Goal: Entertainment & Leisure: Browse casually

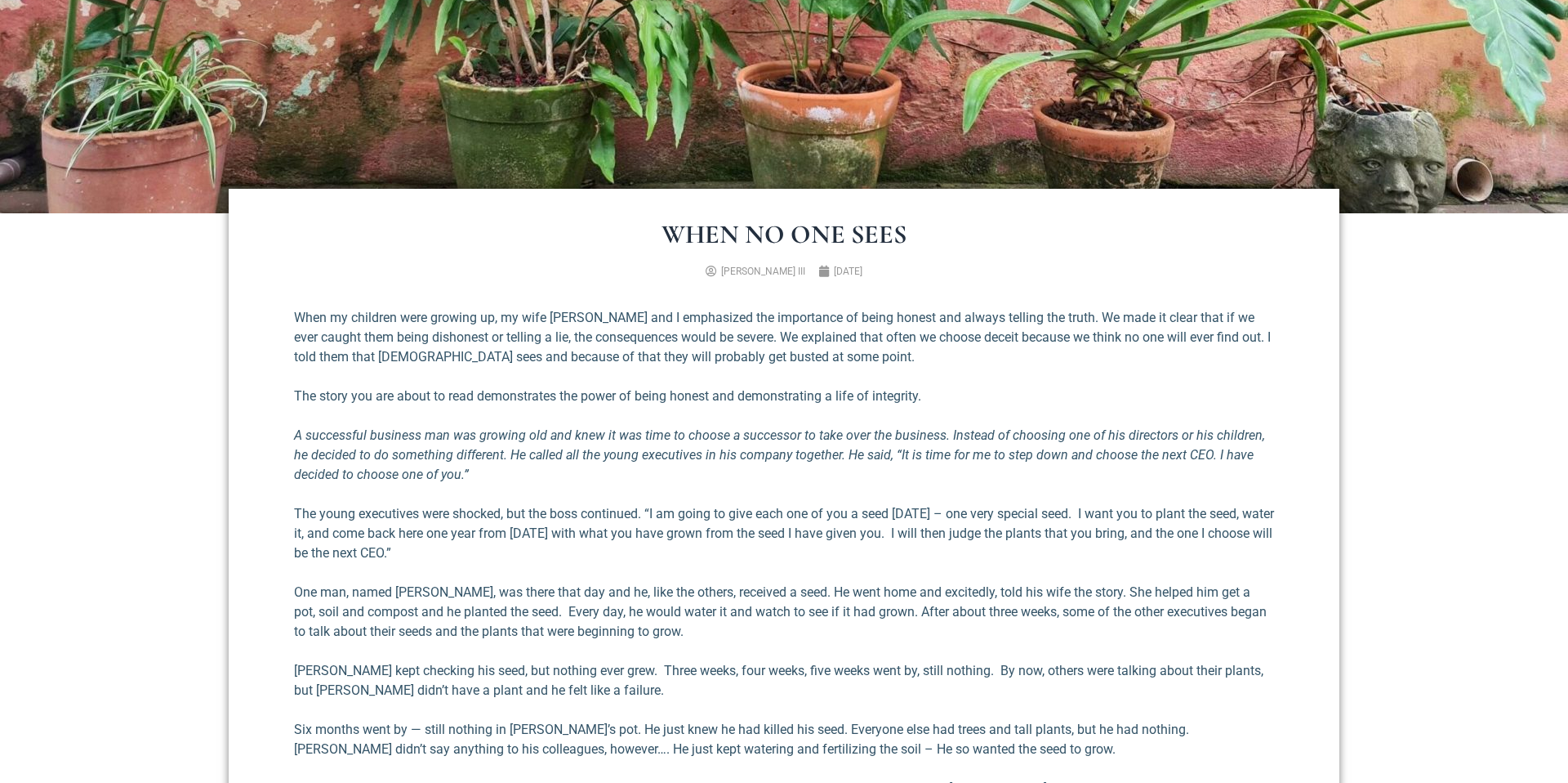
scroll to position [504, 0]
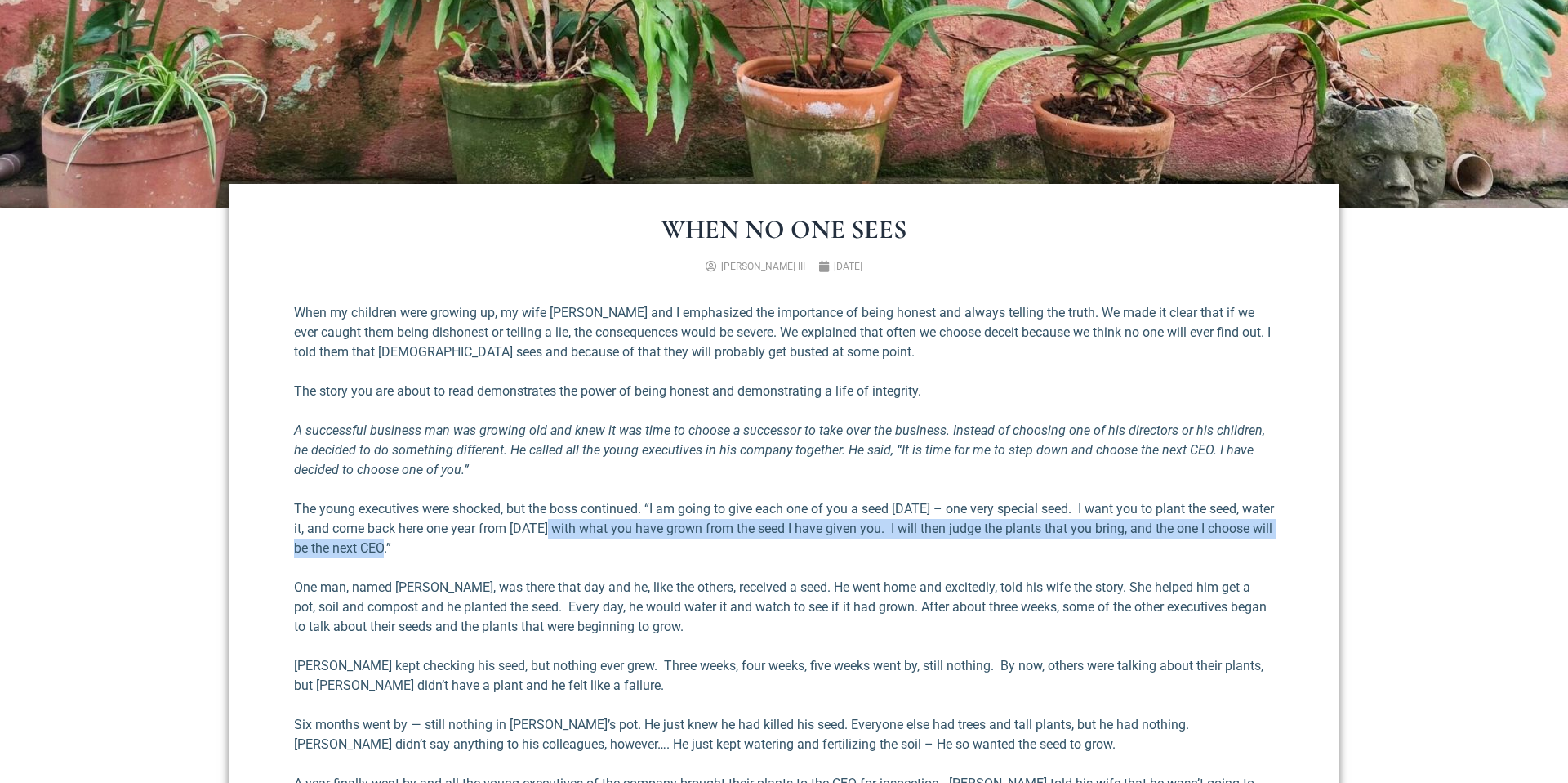
drag, startPoint x: 593, startPoint y: 528, endPoint x: 658, endPoint y: 544, distance: 66.9
click at [658, 544] on p "The young executives were shocked, but the boss continued. “I am going to give …" at bounding box center [784, 528] width 980 height 59
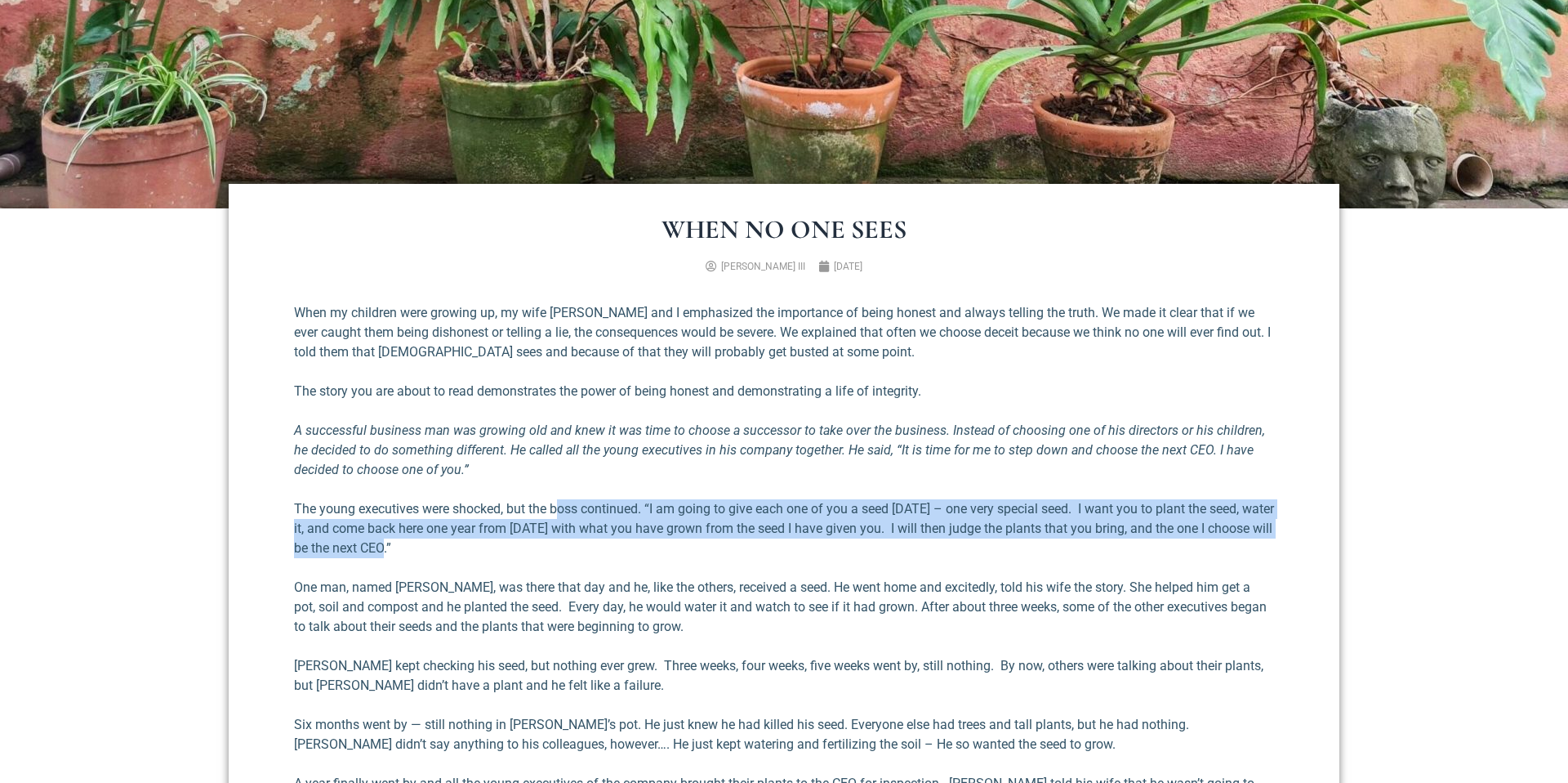
drag, startPoint x: 650, startPoint y: 544, endPoint x: 561, endPoint y: 504, distance: 97.6
click at [561, 504] on p "The young executives were shocked, but the boss continued. “I am going to give …" at bounding box center [784, 528] width 980 height 59
drag, startPoint x: 563, startPoint y: 504, endPoint x: 714, endPoint y: 548, distance: 157.3
click at [714, 548] on p "The young executives were shocked, but the boss continued. “I am going to give …" at bounding box center [784, 528] width 980 height 59
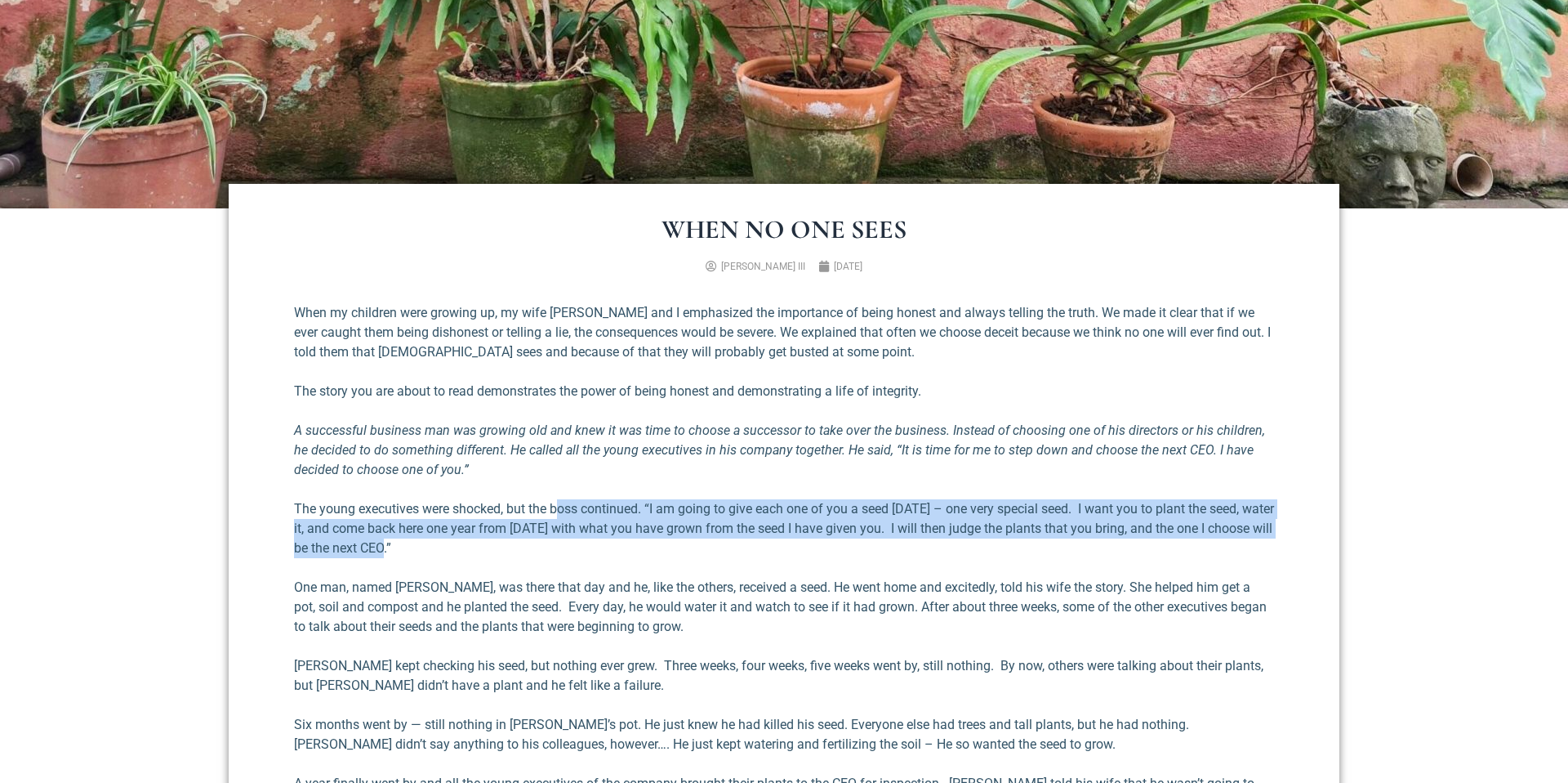
click at [714, 548] on p "The young executives were shocked, but the boss continued. “I am going to give …" at bounding box center [784, 528] width 980 height 59
drag, startPoint x: 674, startPoint y: 536, endPoint x: 609, endPoint y: 507, distance: 71.2
click at [609, 507] on p "The young executives were shocked, but the boss continued. “I am going to give …" at bounding box center [784, 528] width 980 height 59
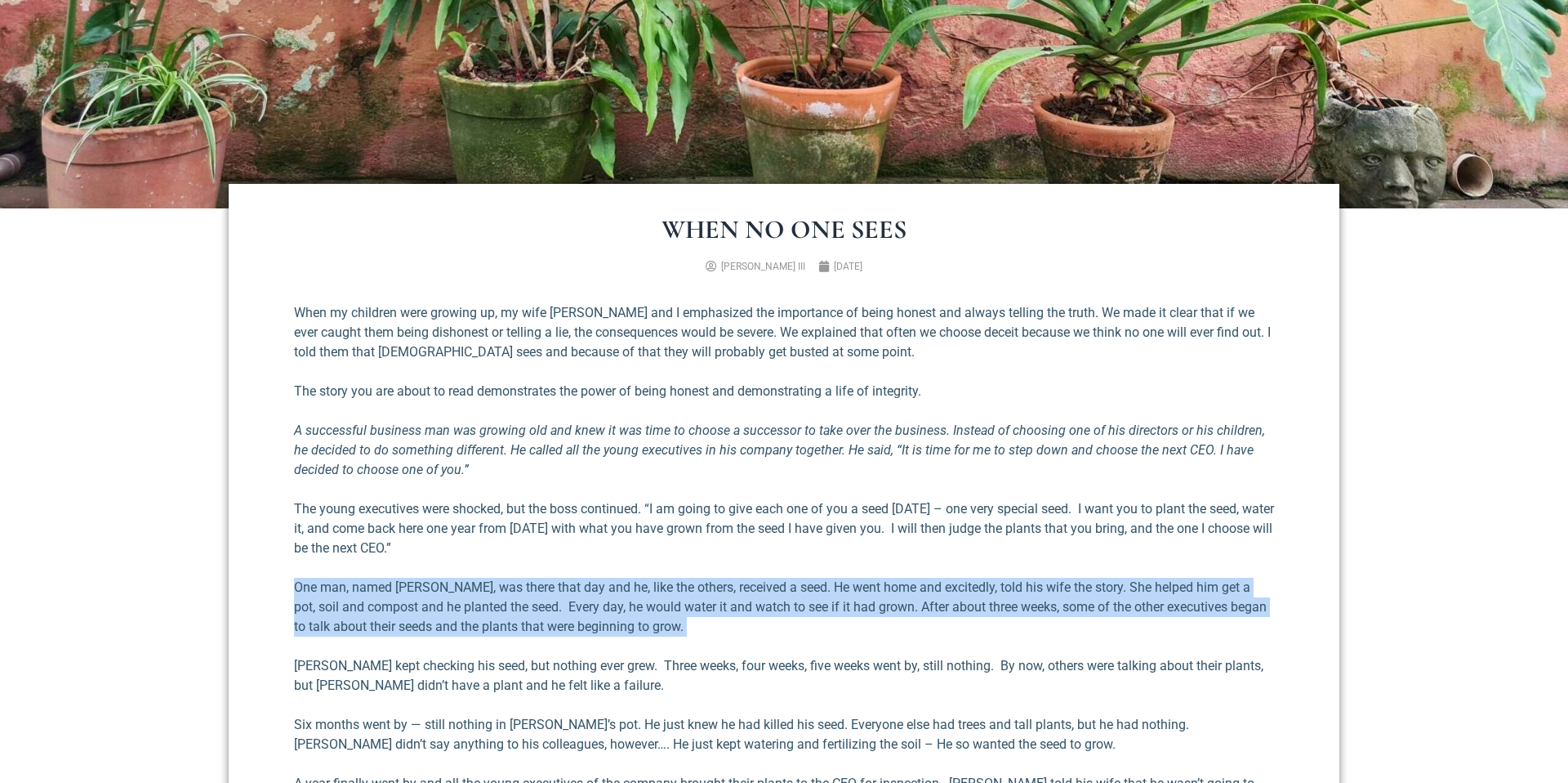
drag, startPoint x: 715, startPoint y: 619, endPoint x: 794, endPoint y: 652, distance: 85.6
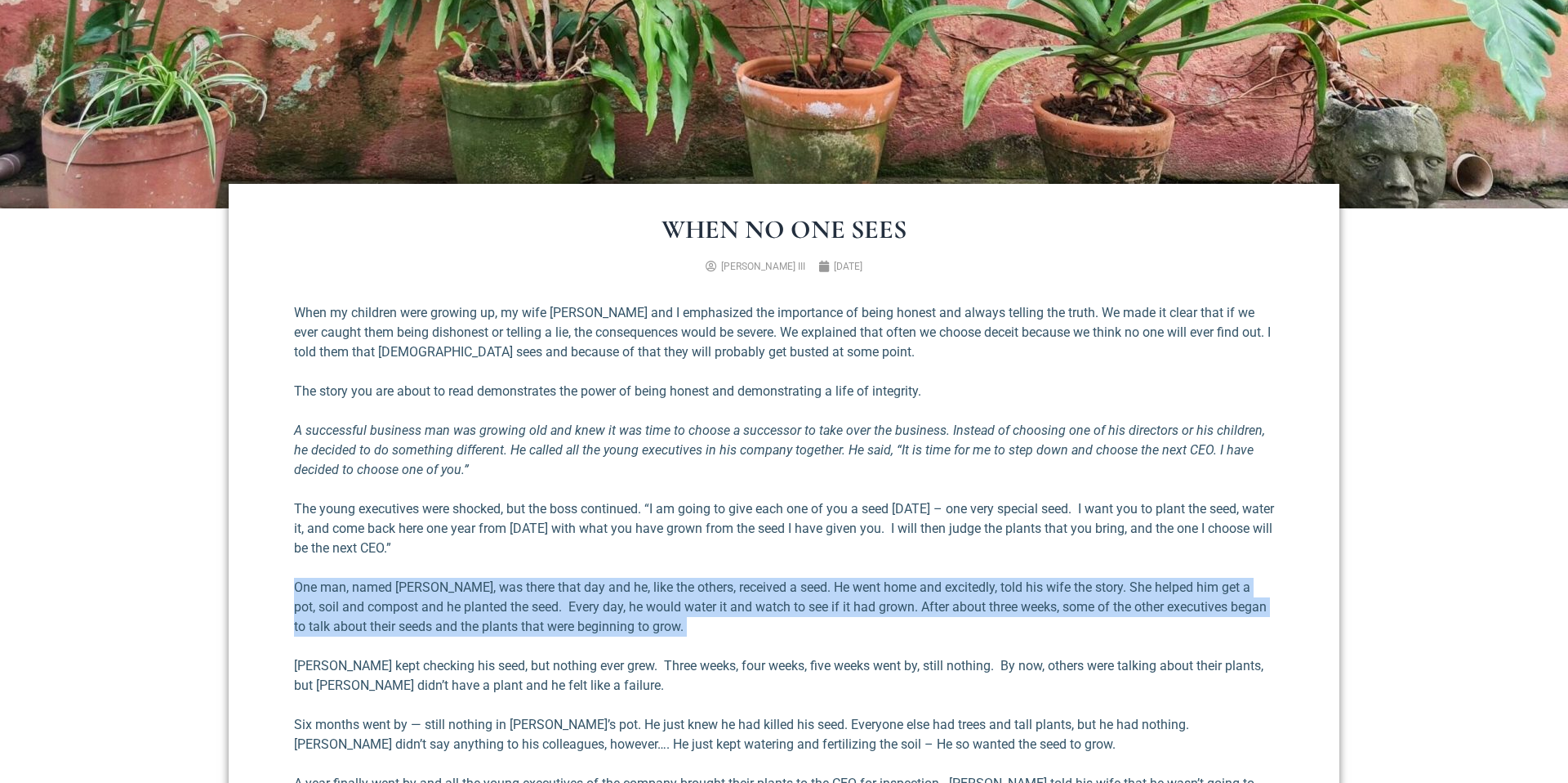
drag, startPoint x: 725, startPoint y: 609, endPoint x: 663, endPoint y: 568, distance: 74.3
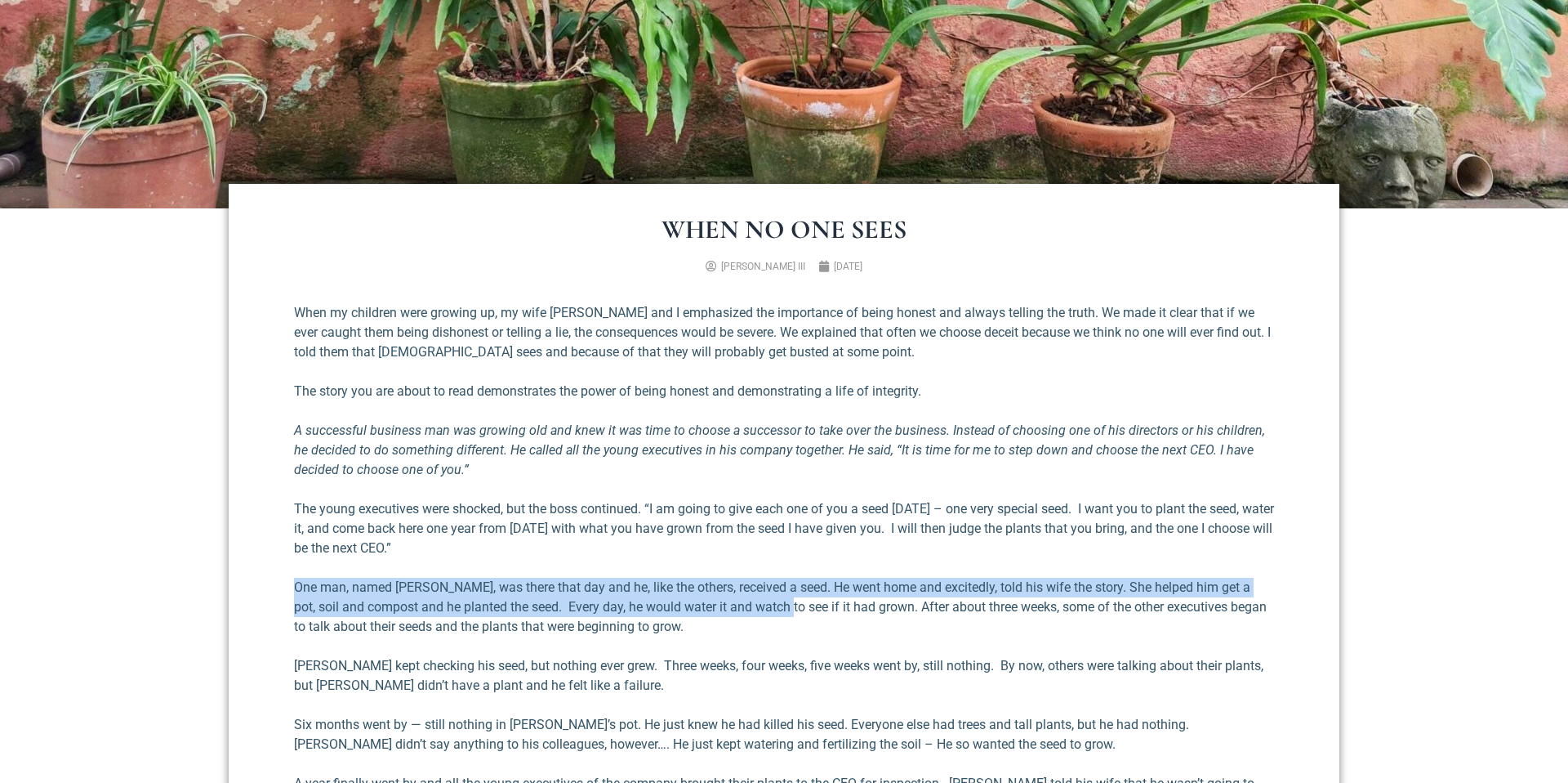
drag, startPoint x: 672, startPoint y: 573, endPoint x: 770, endPoint y: 612, distance: 105.5
click at [770, 613] on p "One man, named [PERSON_NAME], was there that day and he, like the others, recei…" at bounding box center [784, 607] width 980 height 59
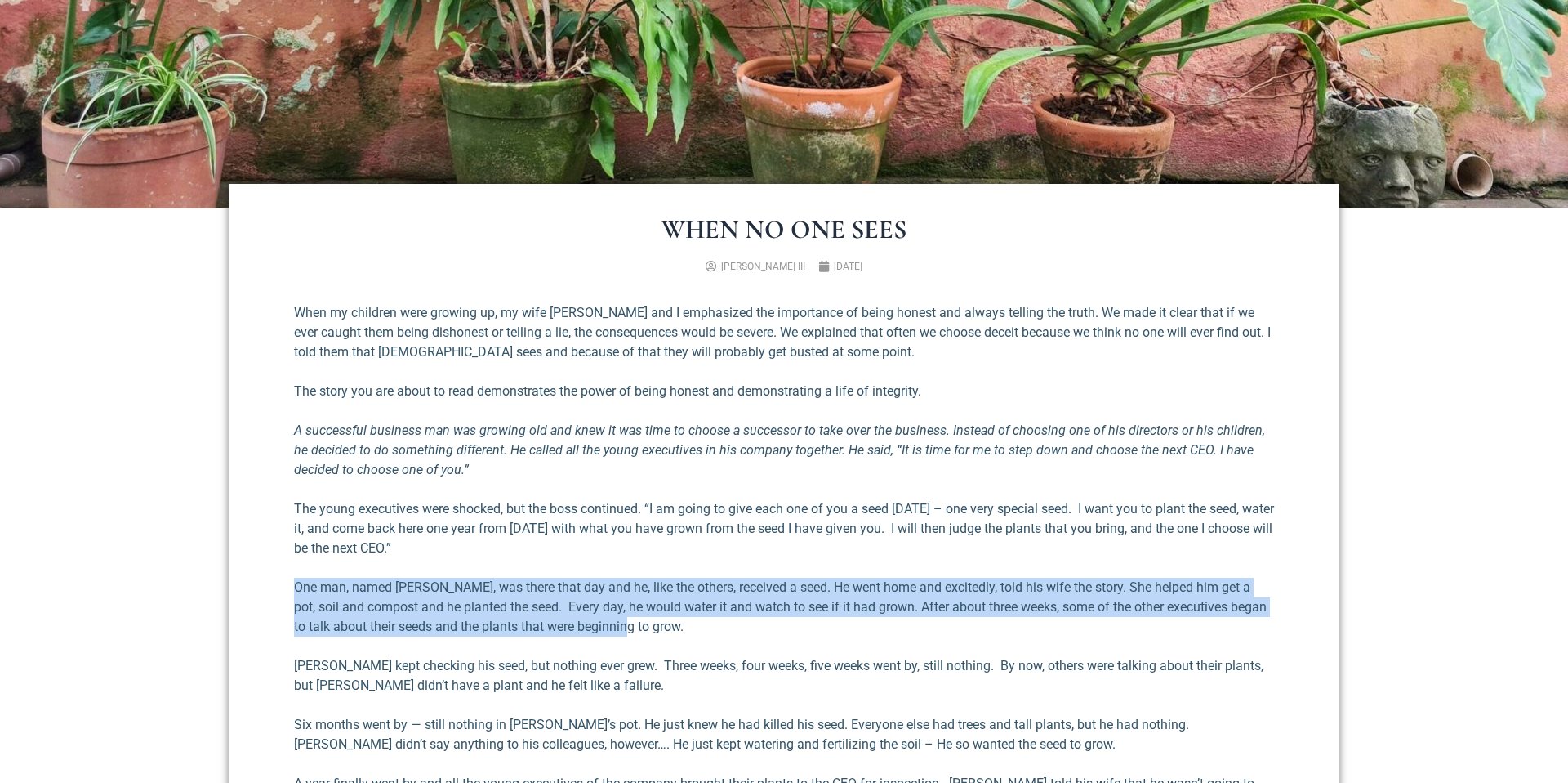
drag, startPoint x: 764, startPoint y: 626, endPoint x: 692, endPoint y: 567, distance: 93.1
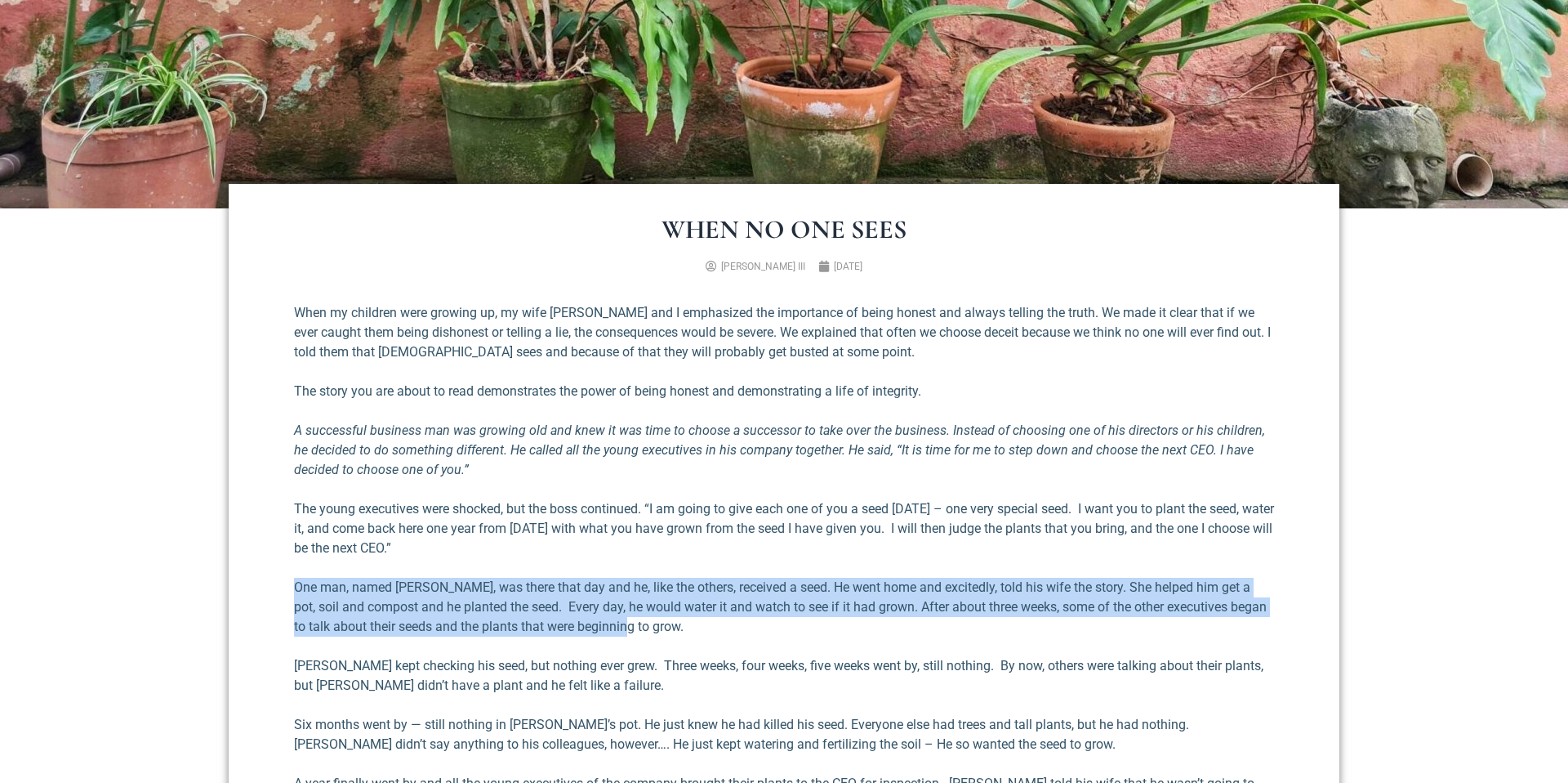
drag, startPoint x: 732, startPoint y: 569, endPoint x: 802, endPoint y: 625, distance: 89.6
click at [802, 625] on p "One man, named [PERSON_NAME], was there that day and he, like the others, recei…" at bounding box center [784, 607] width 980 height 59
drag, startPoint x: 802, startPoint y: 625, endPoint x: 735, endPoint y: 570, distance: 86.7
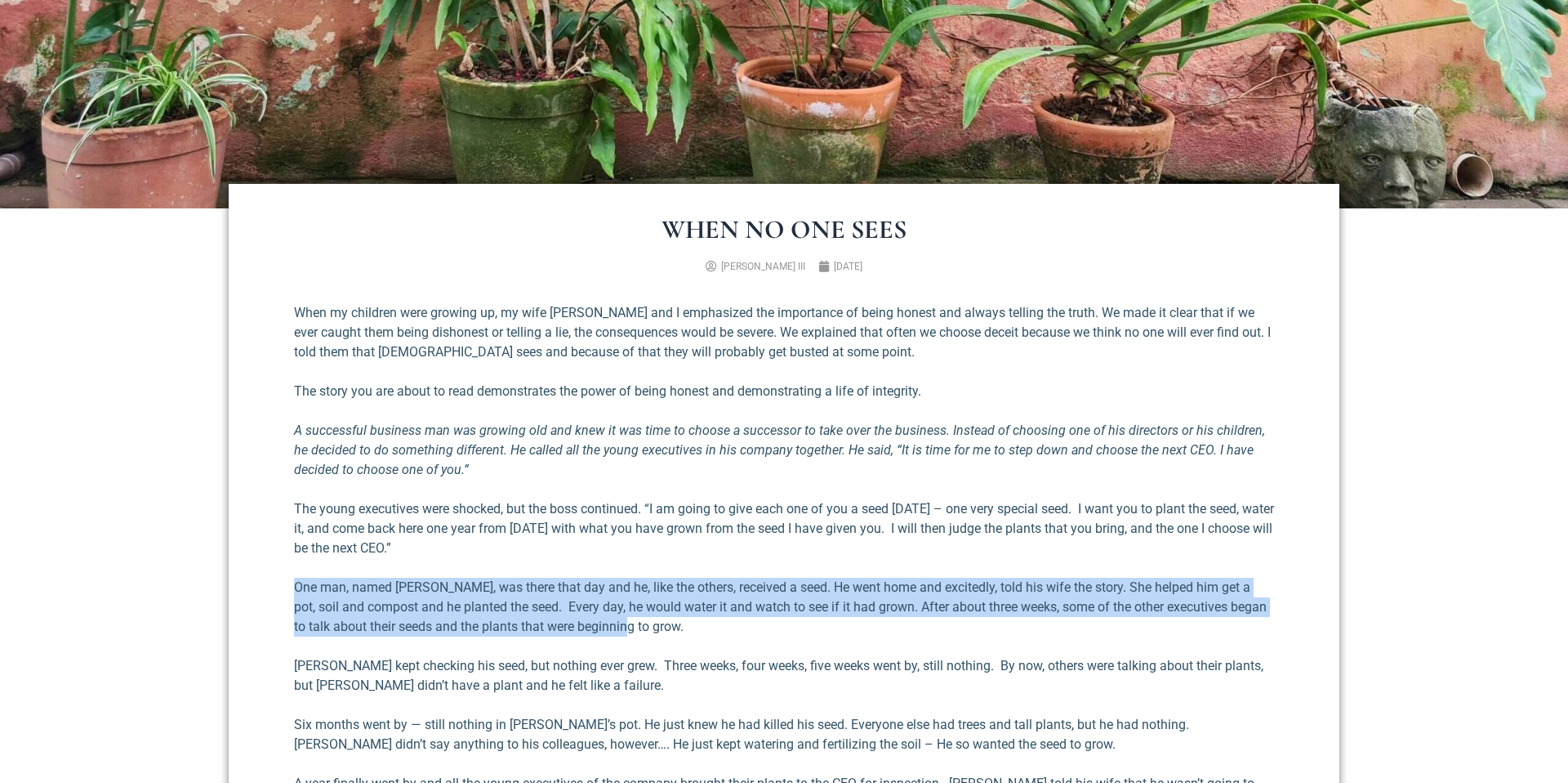
drag, startPoint x: 734, startPoint y: 569, endPoint x: 832, endPoint y: 618, distance: 109.6
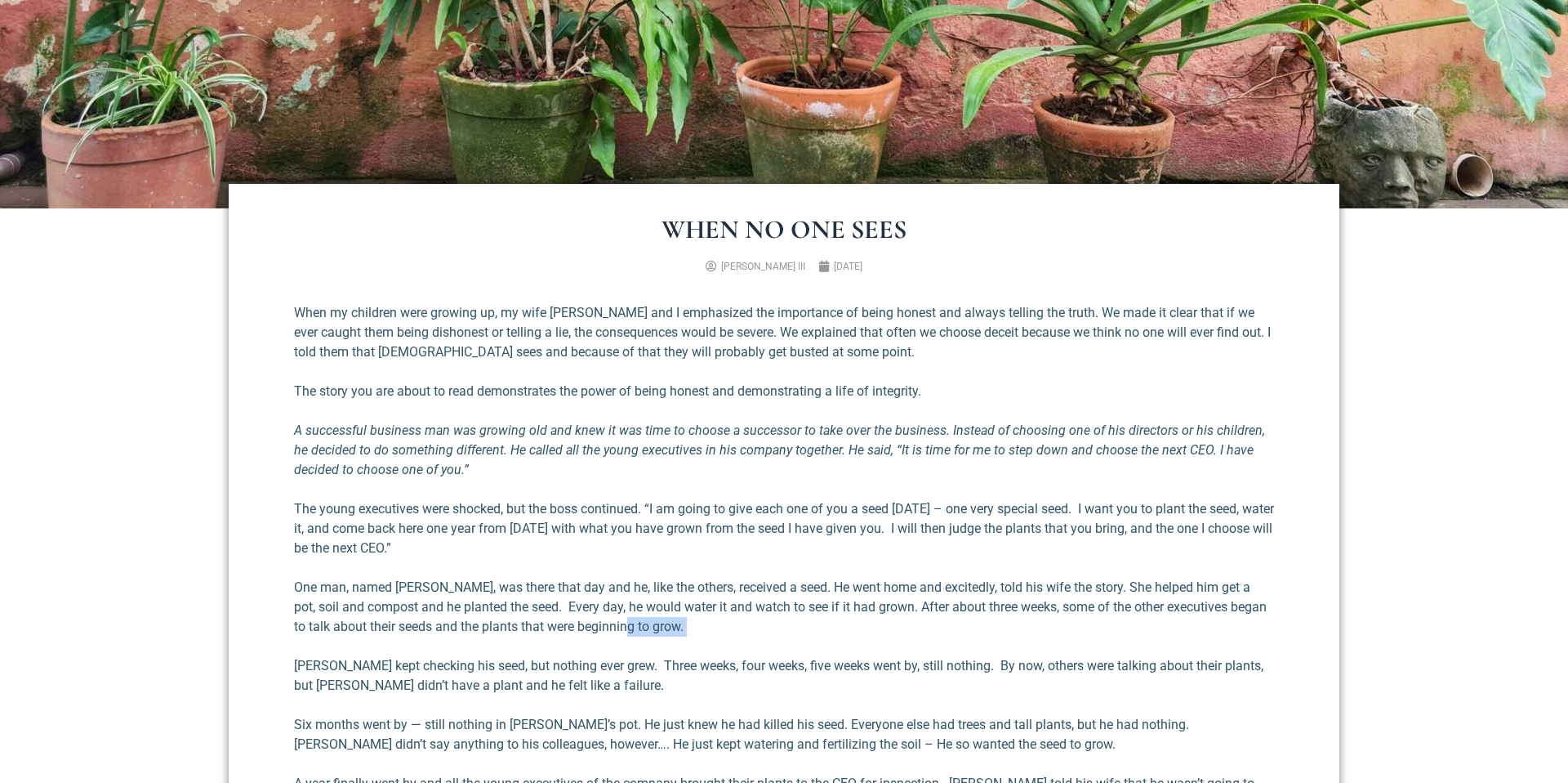
click at [832, 618] on p "One man, named [PERSON_NAME], was there that day and he, like the others, recei…" at bounding box center [784, 607] width 980 height 59
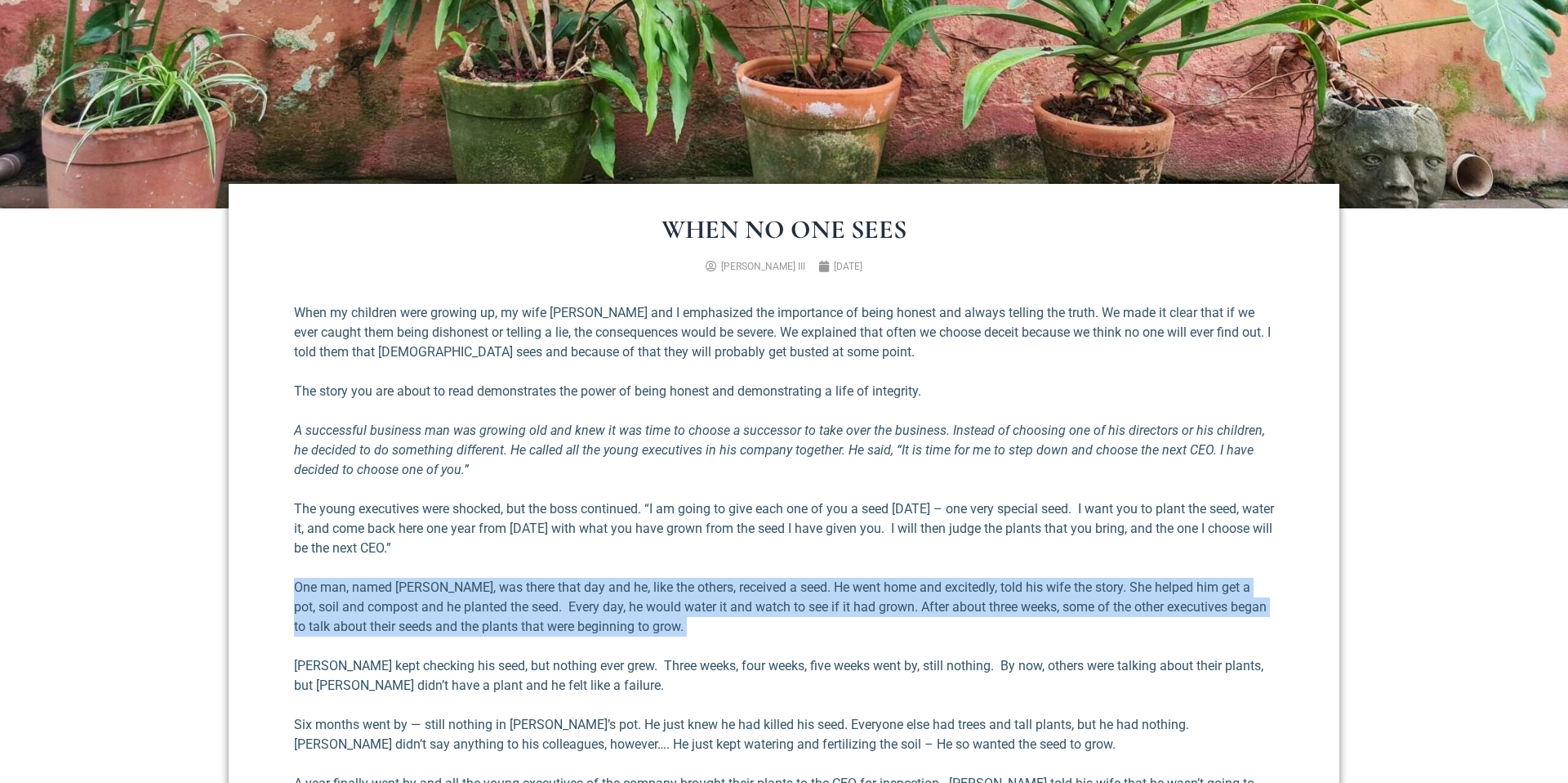
drag, startPoint x: 832, startPoint y: 618, endPoint x: 735, endPoint y: 568, distance: 109.1
drag, startPoint x: 744, startPoint y: 570, endPoint x: 887, endPoint y: 619, distance: 151.2
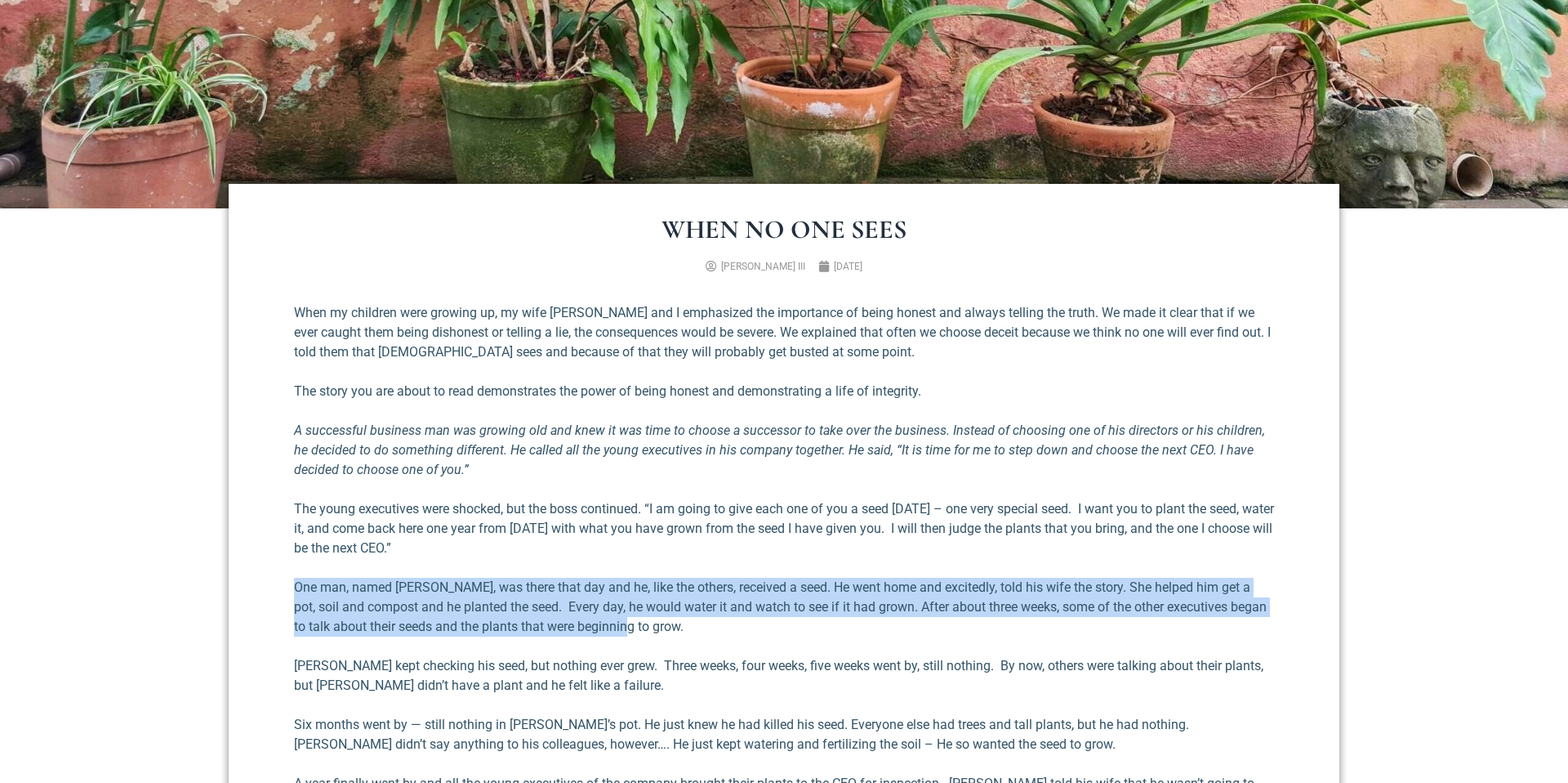
click at [887, 619] on p "One man, named [PERSON_NAME], was there that day and he, like the others, recei…" at bounding box center [784, 607] width 980 height 59
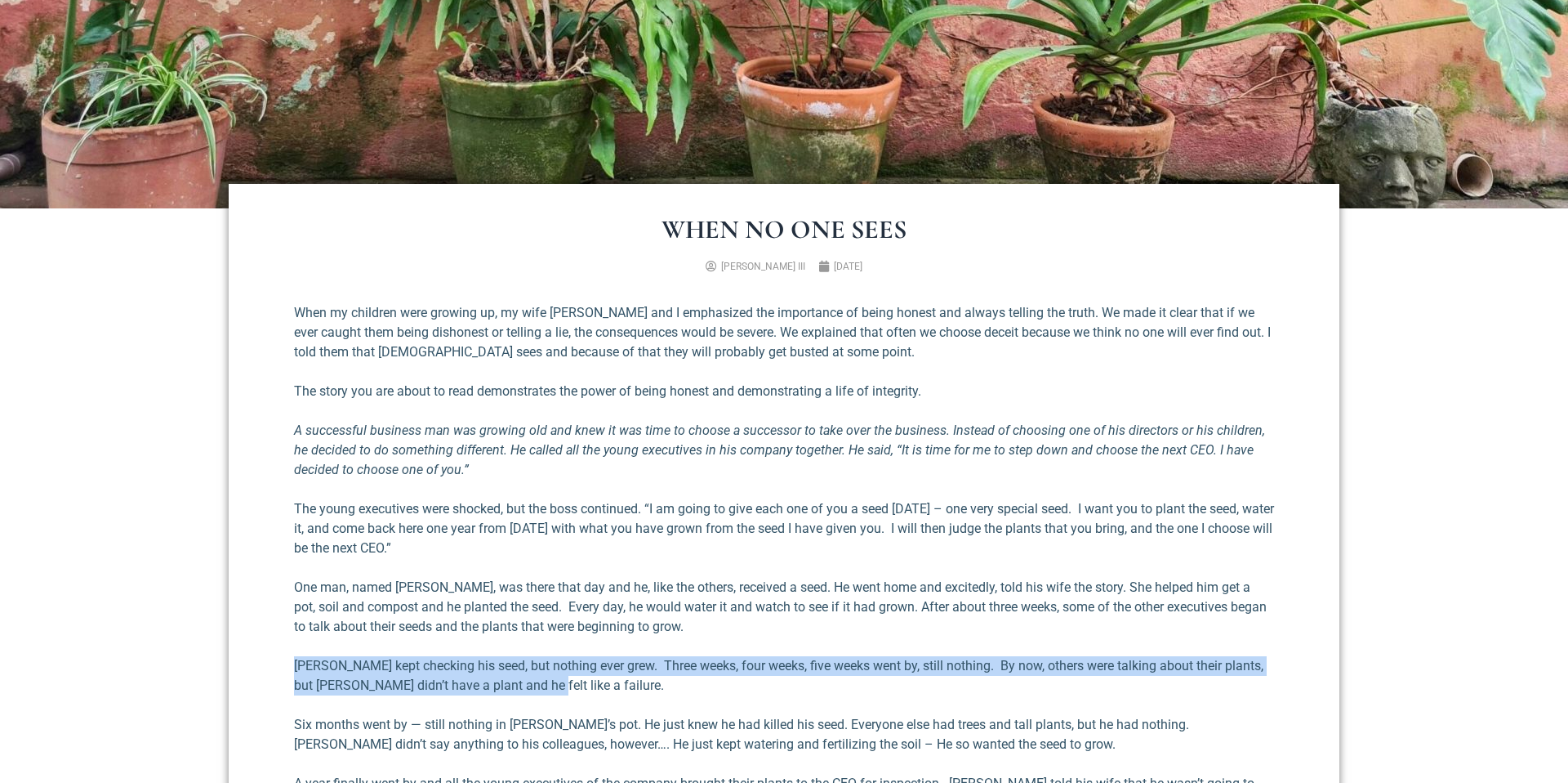
drag, startPoint x: 762, startPoint y: 656, endPoint x: 854, endPoint y: 689, distance: 97.7
click at [854, 689] on p "[PERSON_NAME] kept checking his seed, but nothing ever grew. Three weeks, four …" at bounding box center [784, 676] width 980 height 39
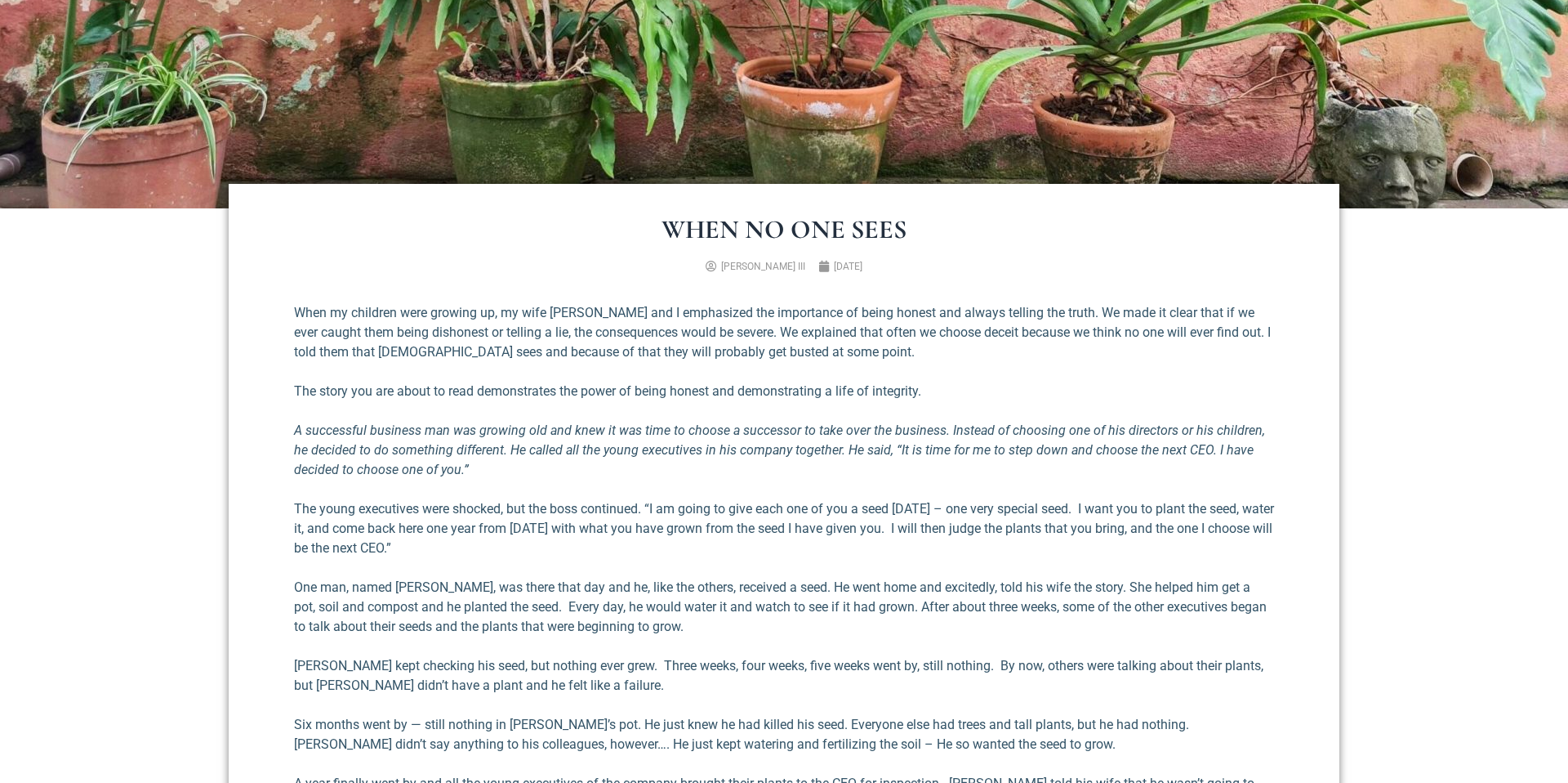
drag, startPoint x: 855, startPoint y: 689, endPoint x: 845, endPoint y: 688, distance: 10.0
click at [855, 689] on p "[PERSON_NAME] kept checking his seed, but nothing ever grew. Three weeks, four …" at bounding box center [784, 676] width 980 height 39
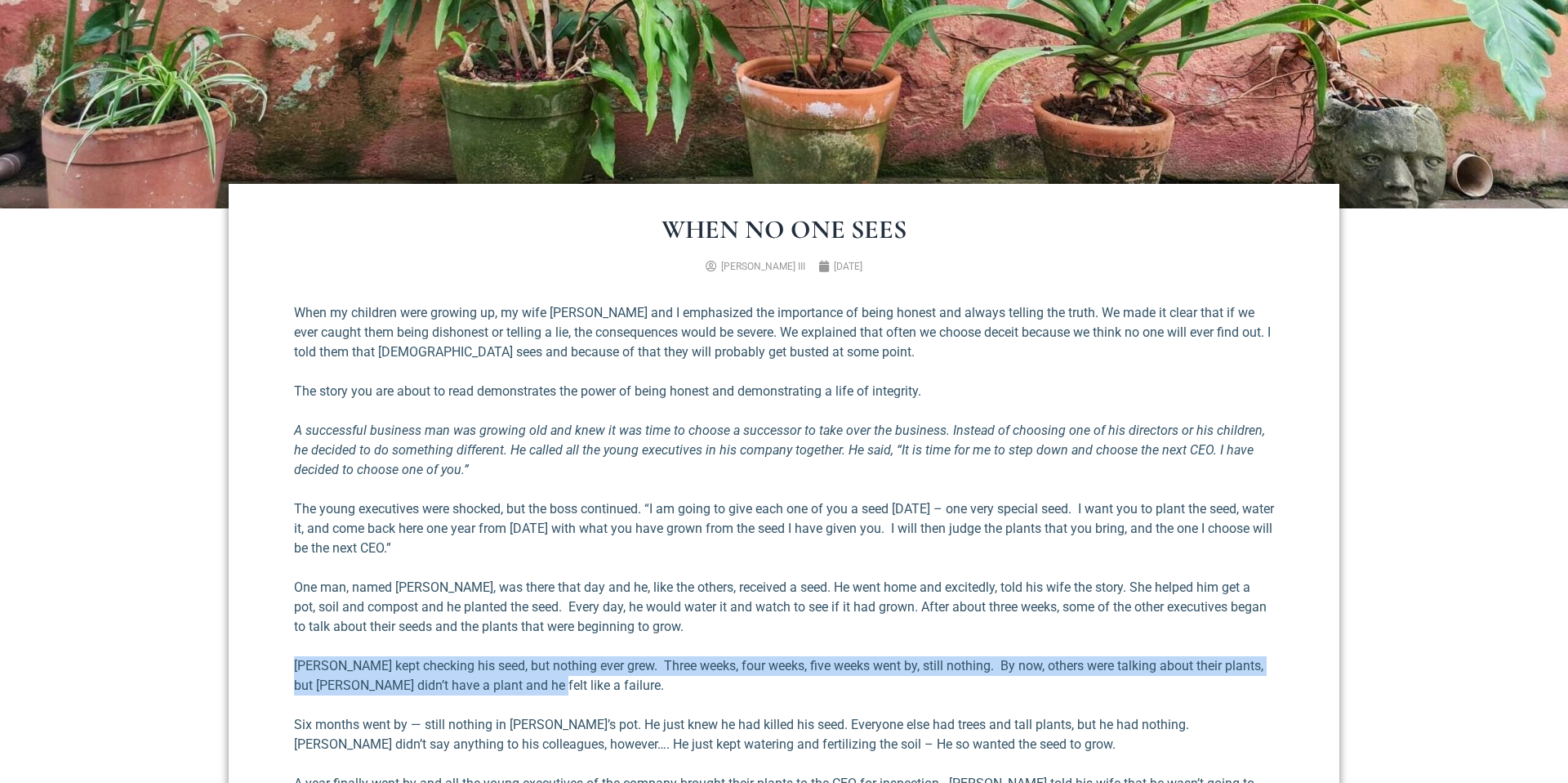
drag, startPoint x: 845, startPoint y: 688, endPoint x: 772, endPoint y: 651, distance: 81.8
drag, startPoint x: 771, startPoint y: 651, endPoint x: 891, endPoint y: 685, distance: 124.7
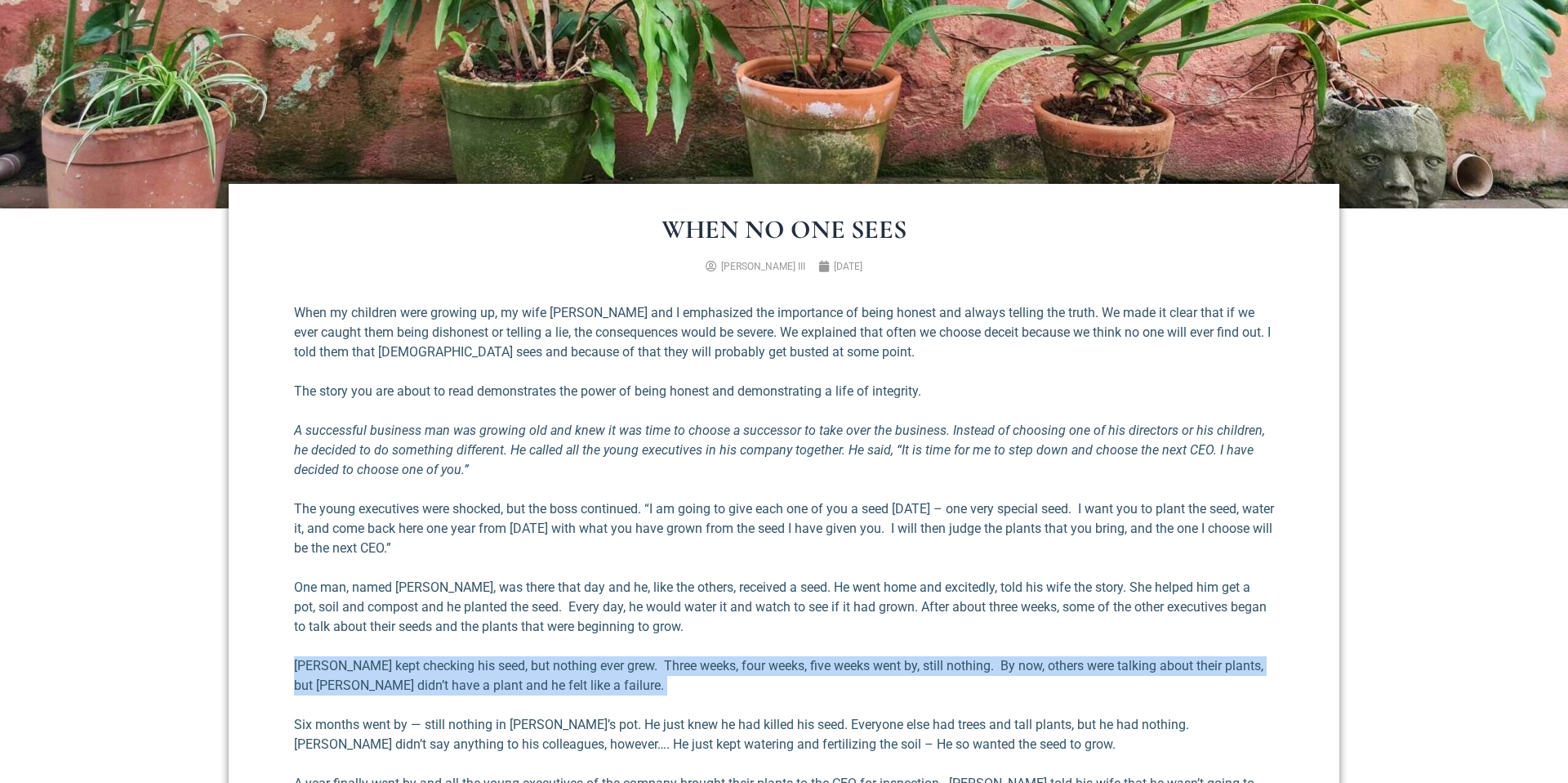
click at [892, 685] on p "[PERSON_NAME] kept checking his seed, but nothing ever grew. Three weeks, four …" at bounding box center [784, 676] width 980 height 39
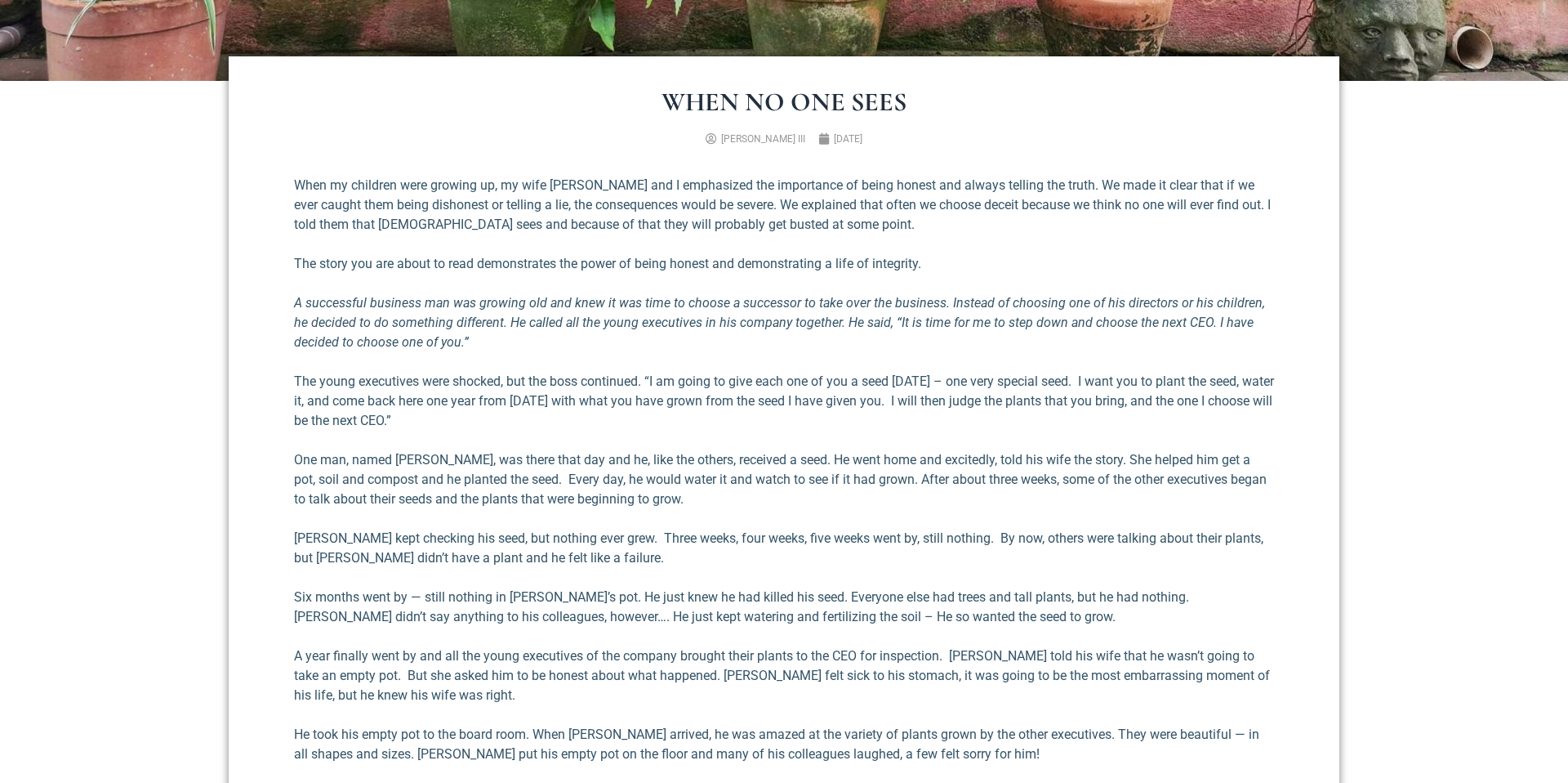
scroll to position [632, 0]
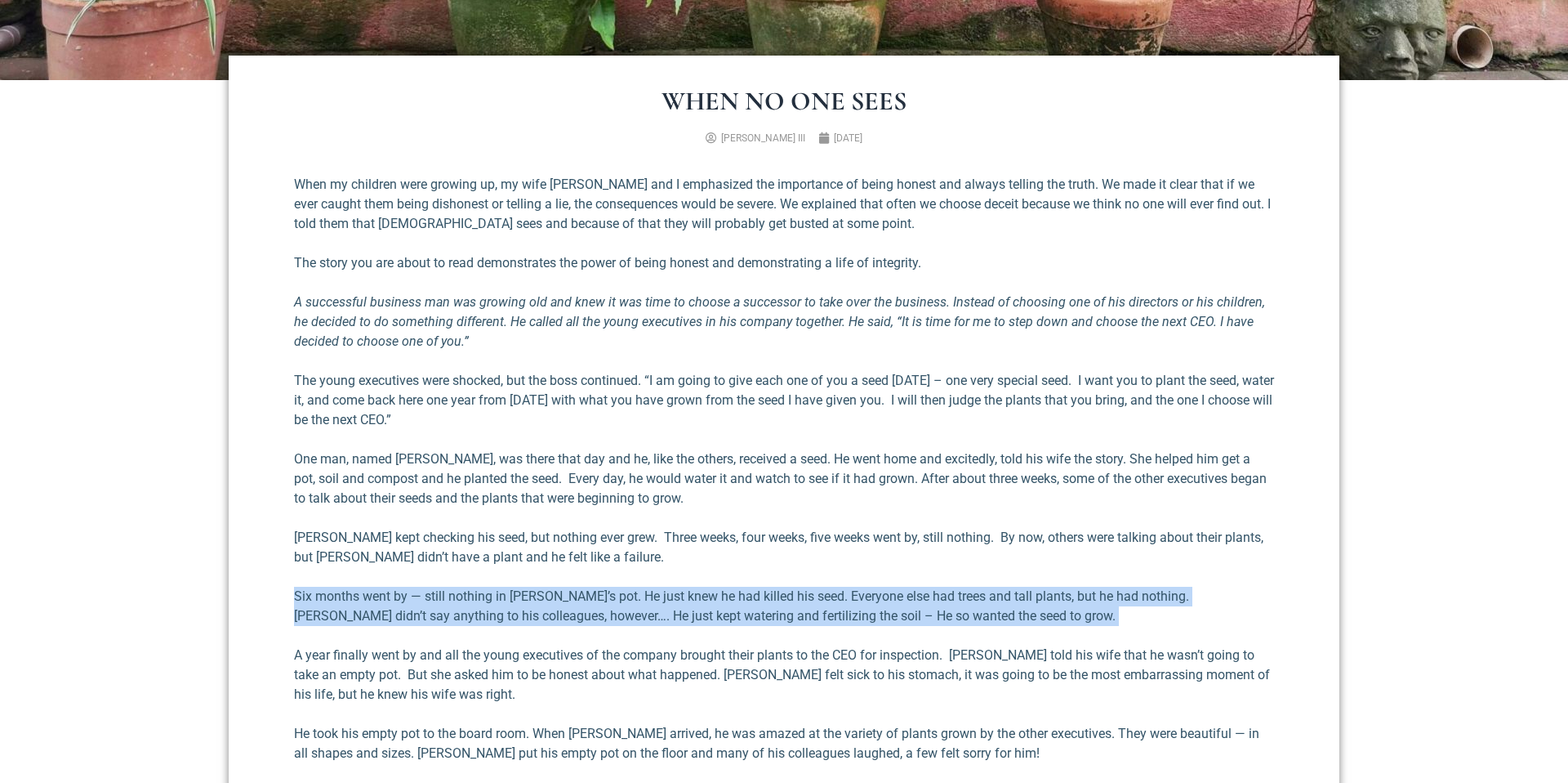
drag, startPoint x: 842, startPoint y: 617, endPoint x: 756, endPoint y: 573, distance: 96.6
click at [756, 573] on div "When my children were growing up, my wife [PERSON_NAME] and I emphasized the im…" at bounding box center [784, 711] width 980 height 1073
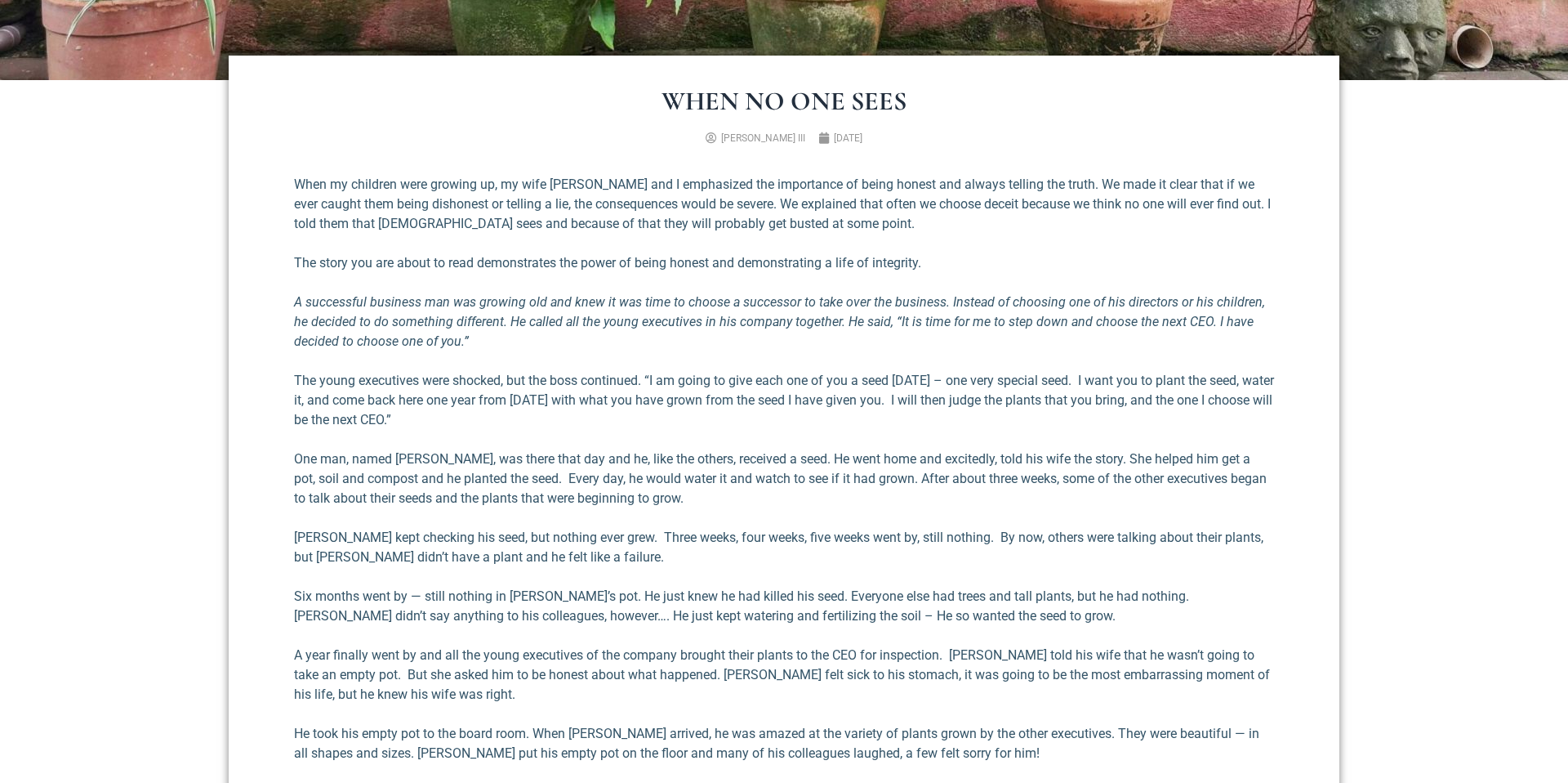
click at [756, 573] on div "When my children were growing up, my wife [PERSON_NAME] and I emphasized the im…" at bounding box center [784, 711] width 980 height 1073
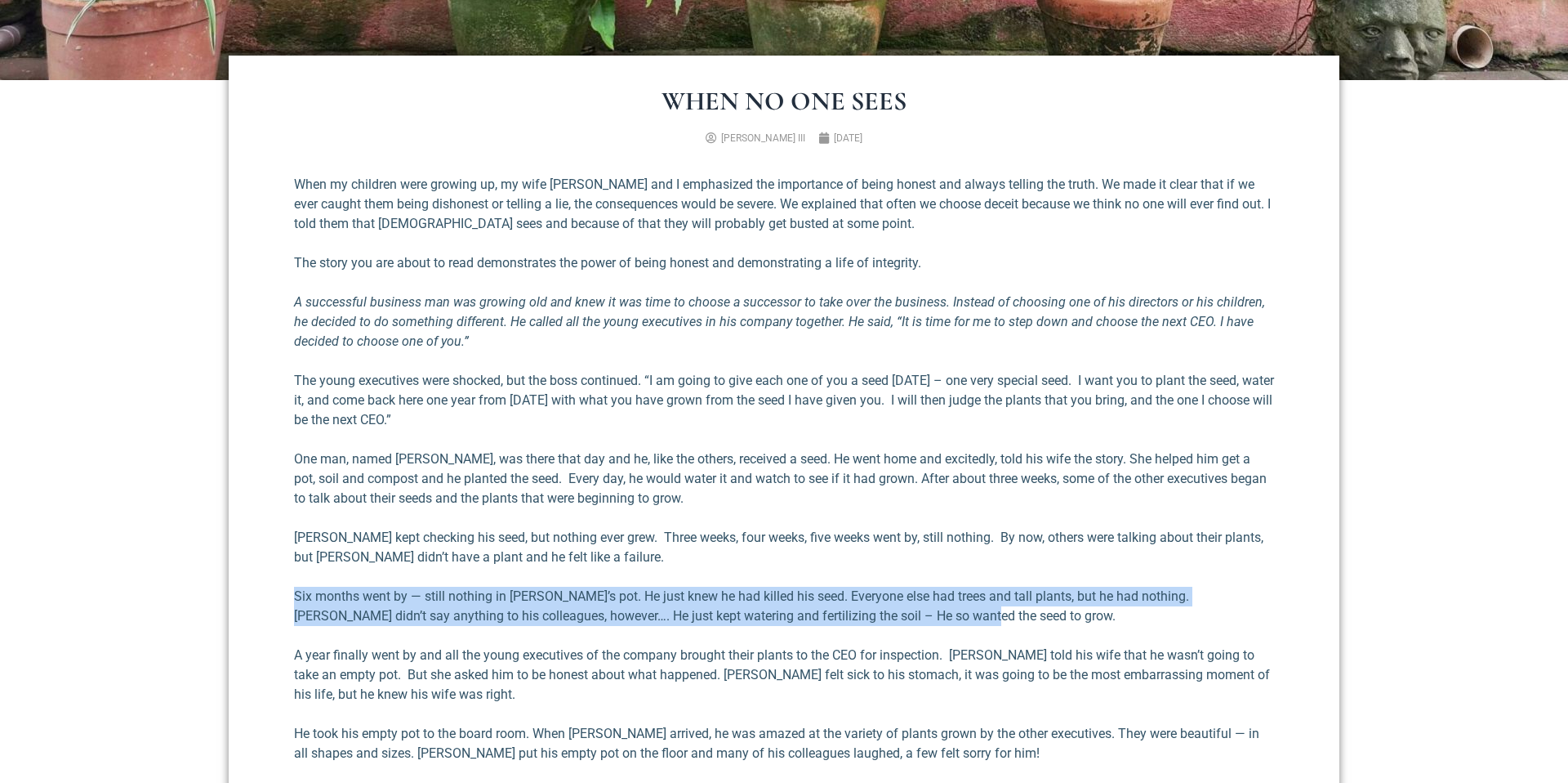
drag, startPoint x: 932, startPoint y: 577, endPoint x: 1010, endPoint y: 625, distance: 91.6
click at [1010, 625] on div "When my children were growing up, my wife [PERSON_NAME] and I emphasized the im…" at bounding box center [784, 711] width 980 height 1073
click at [1010, 625] on p "Six months went by — still nothing in [PERSON_NAME]’s pot. He just knew he had …" at bounding box center [784, 606] width 980 height 39
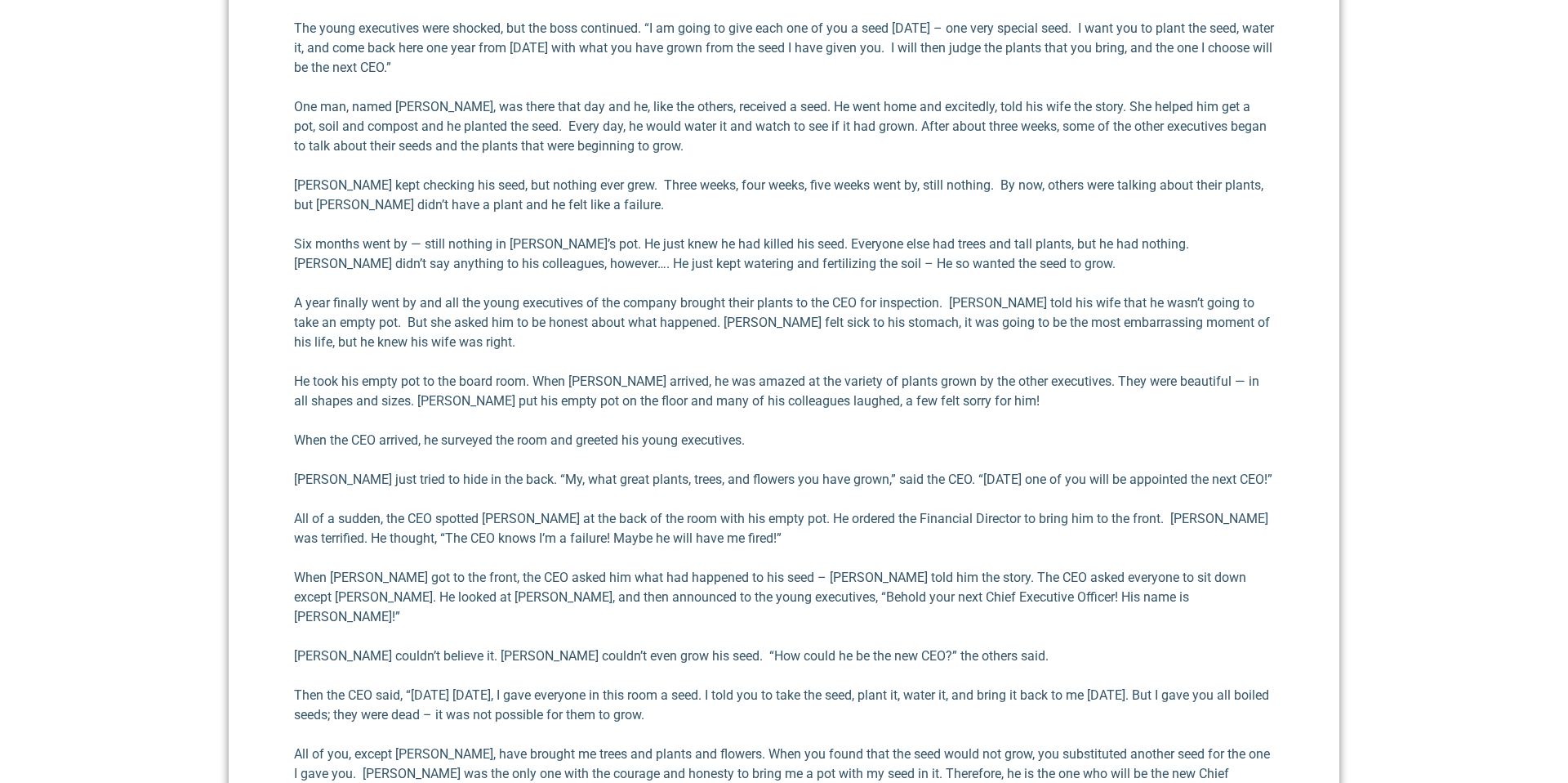
scroll to position [988, 0]
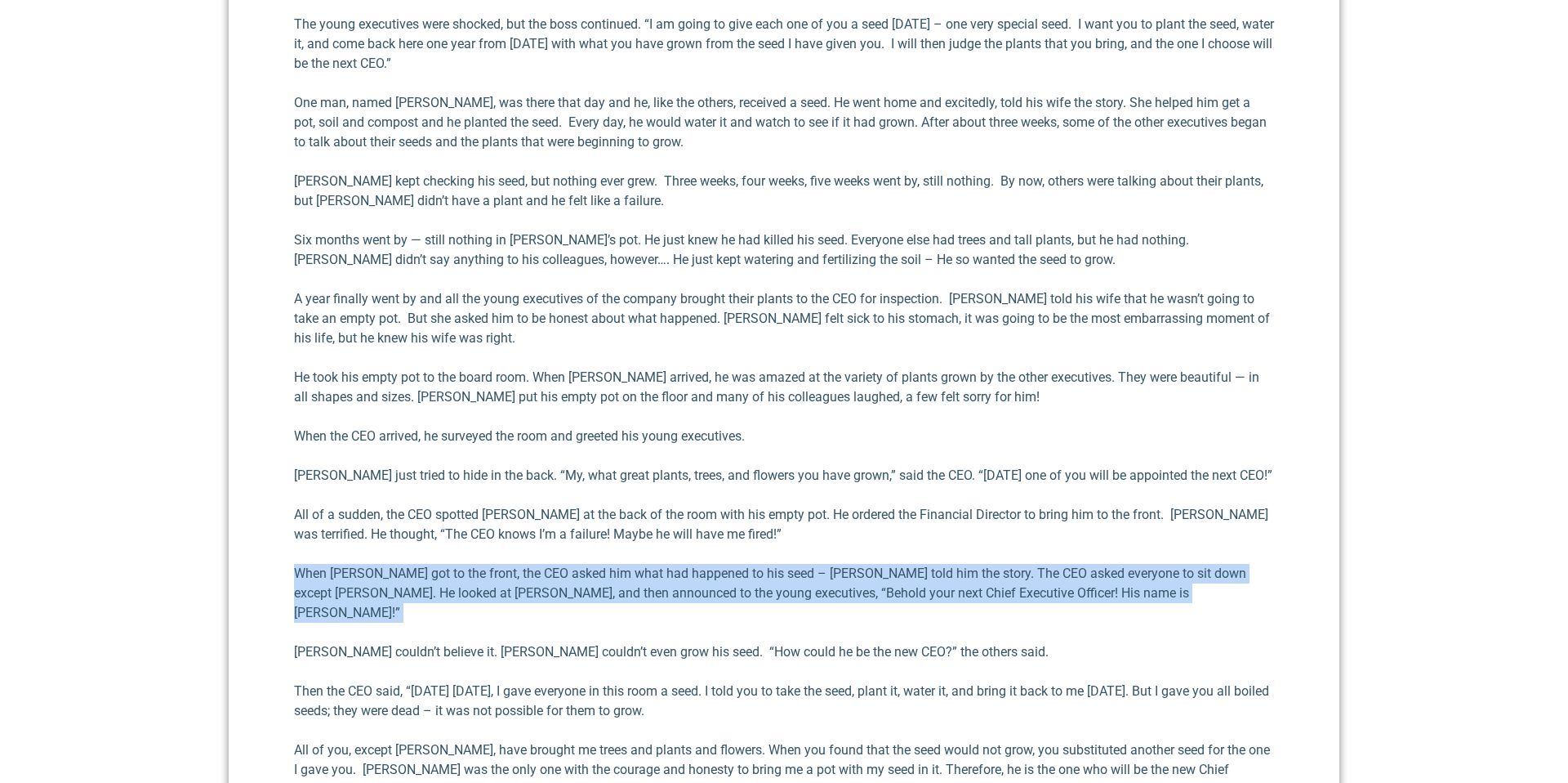
drag, startPoint x: 774, startPoint y: 605, endPoint x: 729, endPoint y: 558, distance: 65.1
click at [729, 558] on div "When my children were growing up, my wife [PERSON_NAME] and I emphasized the im…" at bounding box center [784, 356] width 980 height 1073
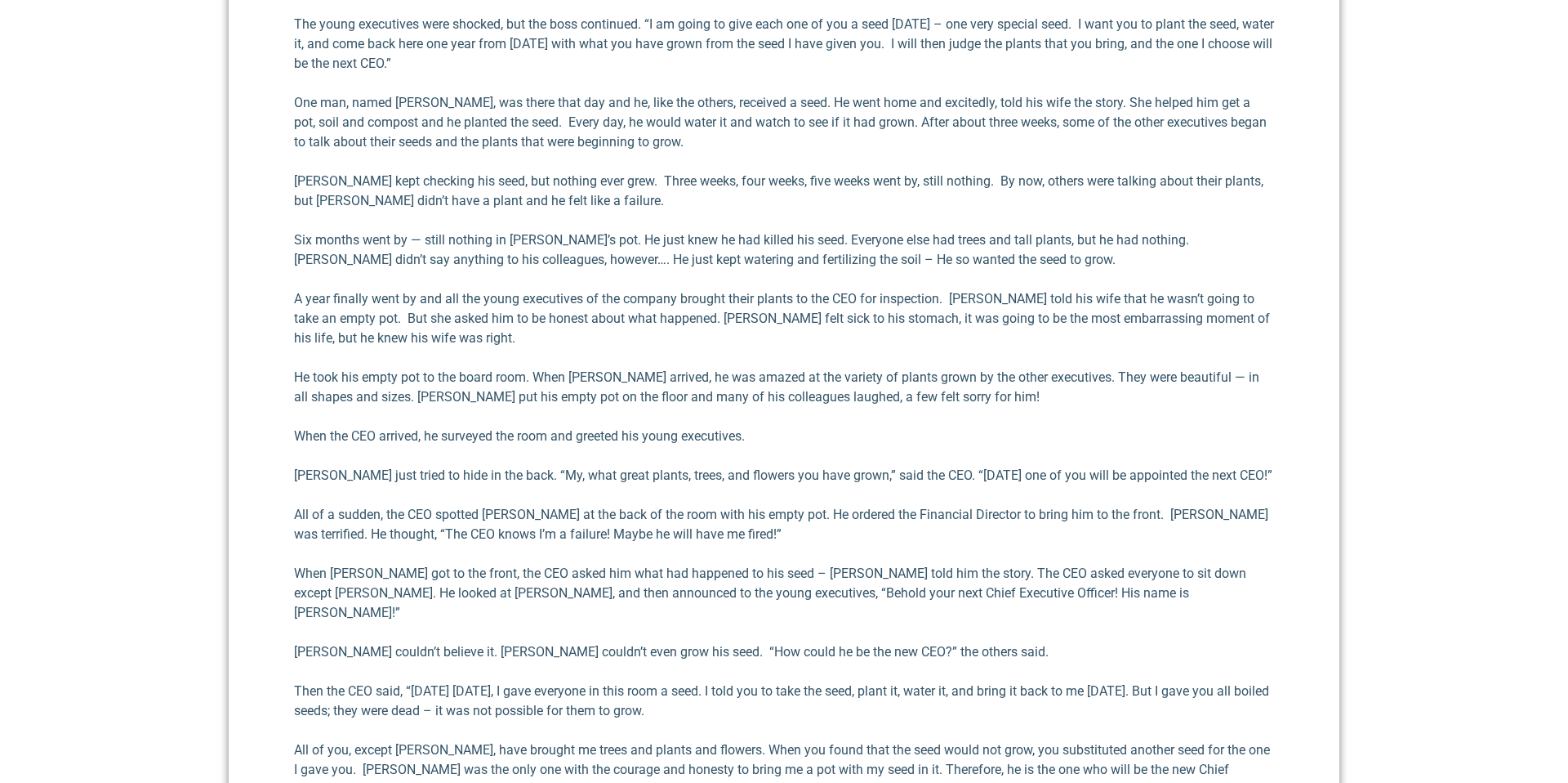
click at [729, 558] on div "When my children were growing up, my wife [PERSON_NAME] and I emphasized the im…" at bounding box center [784, 356] width 980 height 1073
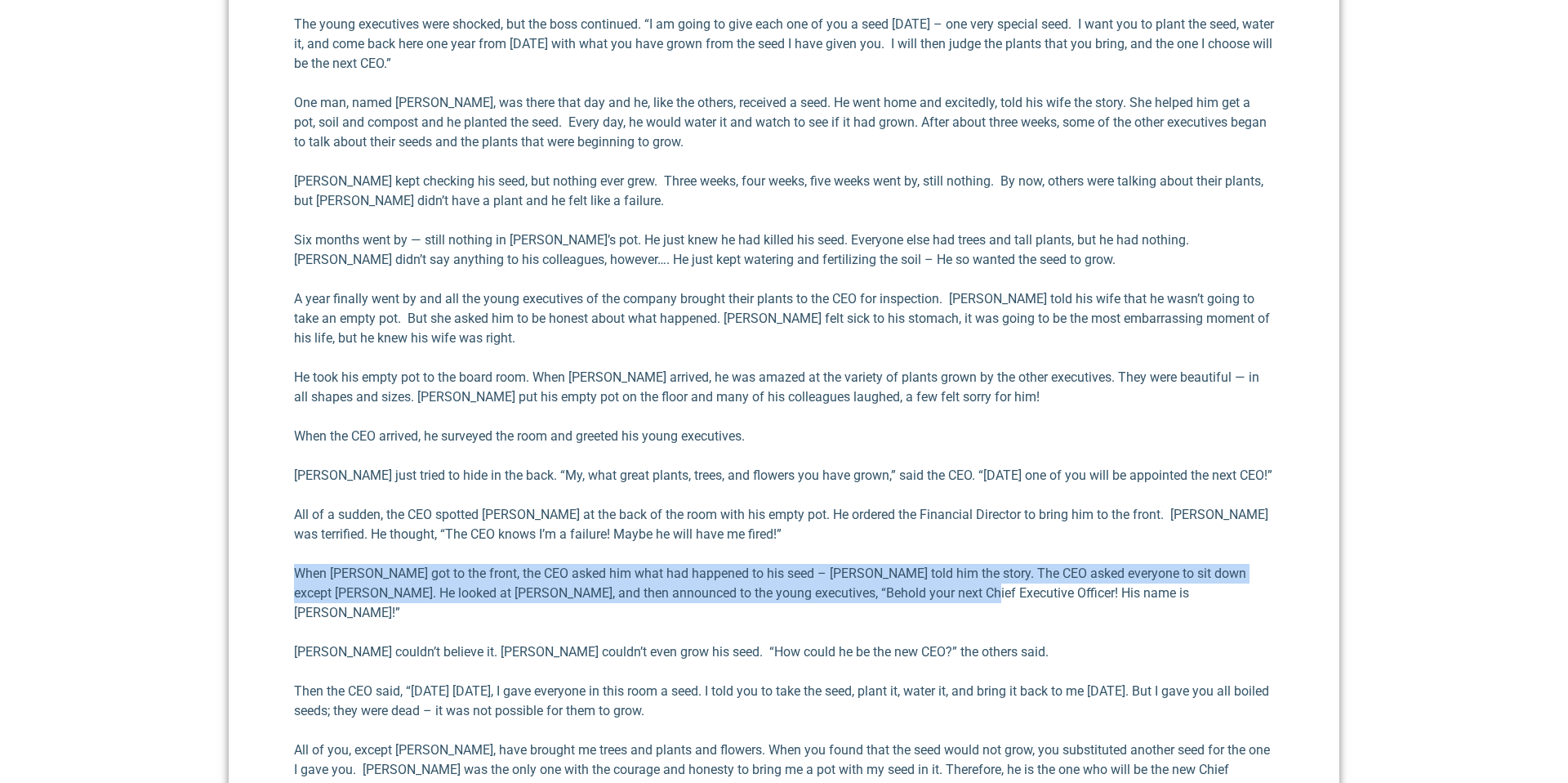
drag, startPoint x: 745, startPoint y: 560, endPoint x: 957, endPoint y: 597, distance: 215.2
click at [957, 597] on div "When my children were growing up, my wife [PERSON_NAME] and I emphasized the im…" at bounding box center [784, 356] width 980 height 1073
click at [957, 597] on p "When [PERSON_NAME] got to the front, the CEO asked him what had happened to his…" at bounding box center [784, 593] width 980 height 59
drag, startPoint x: 949, startPoint y: 602, endPoint x: 867, endPoint y: 560, distance: 92.1
click at [867, 560] on div "When my children were growing up, my wife [PERSON_NAME] and I emphasized the im…" at bounding box center [784, 356] width 980 height 1073
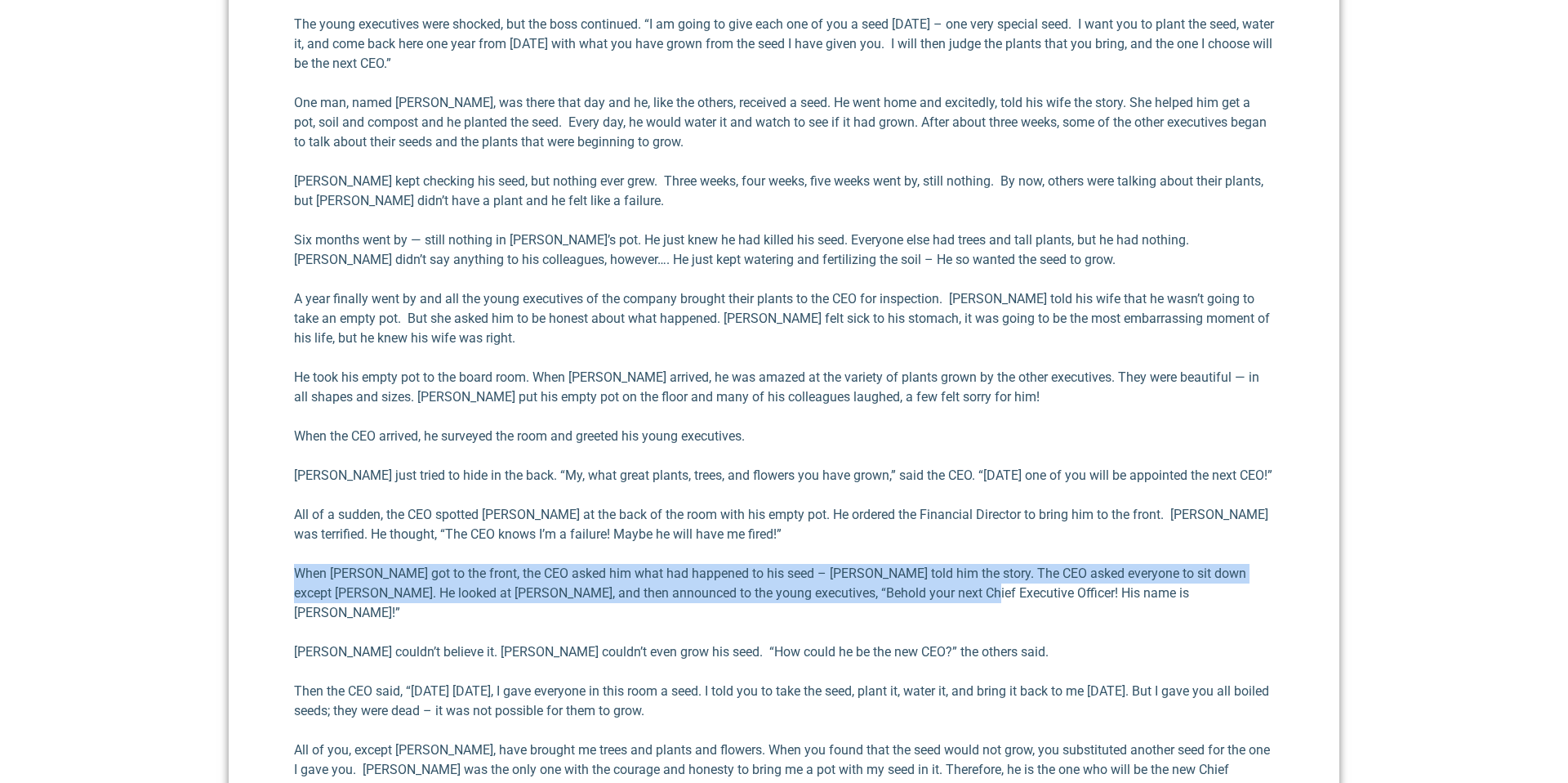
click at [867, 560] on div "When my children were growing up, my wife [PERSON_NAME] and I emphasized the im…" at bounding box center [784, 356] width 980 height 1073
drag, startPoint x: 911, startPoint y: 574, endPoint x: 955, endPoint y: 587, distance: 45.9
click at [955, 587] on div "When my children were growing up, my wife [PERSON_NAME] and I emphasized the im…" at bounding box center [784, 356] width 980 height 1073
click at [955, 587] on p "When [PERSON_NAME] got to the front, the CEO asked him what had happened to his…" at bounding box center [784, 593] width 980 height 59
drag, startPoint x: 953, startPoint y: 587, endPoint x: 887, endPoint y: 558, distance: 72.1
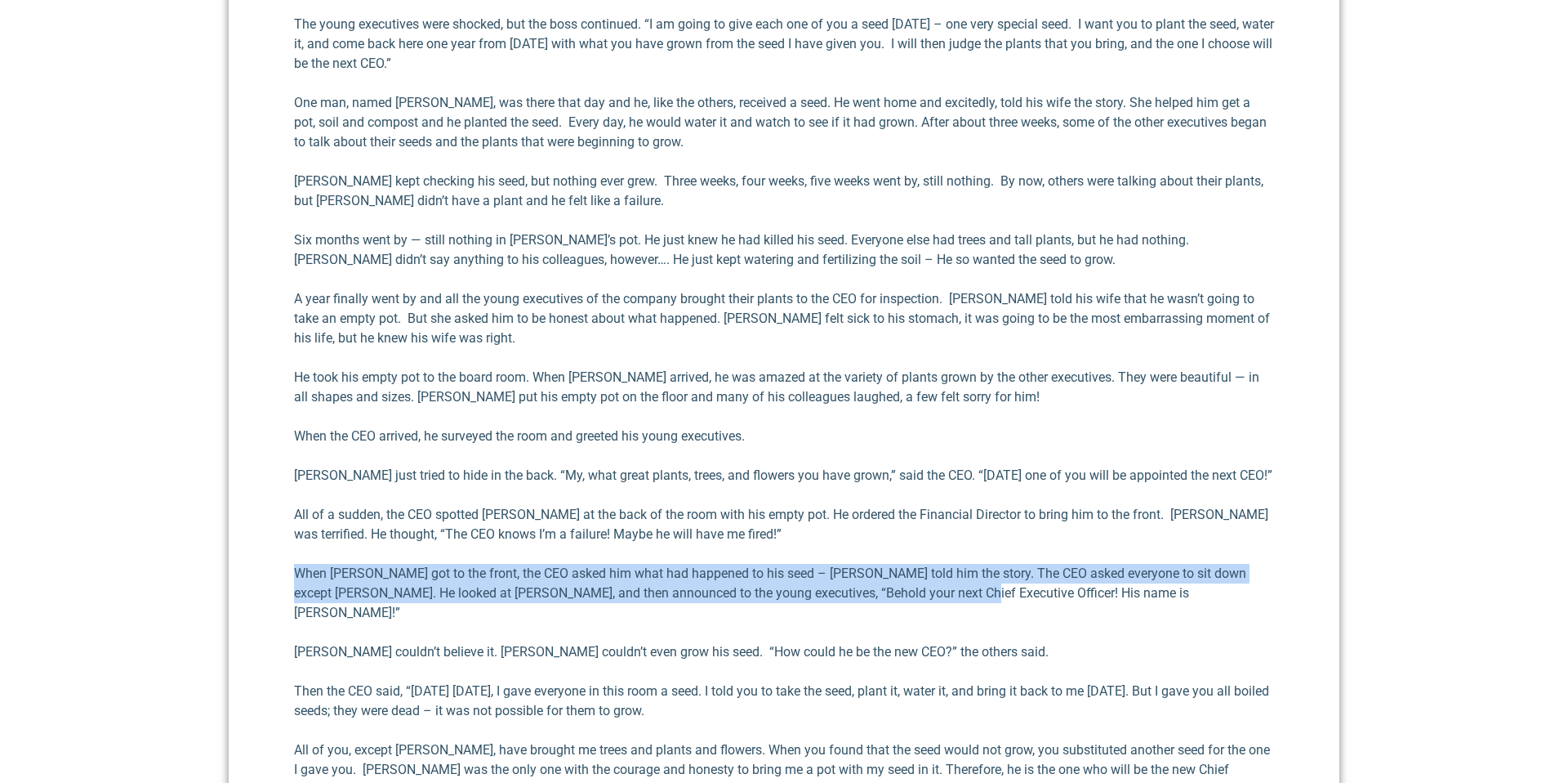
click at [887, 558] on div "When my children were growing up, my wife [PERSON_NAME] and I emphasized the im…" at bounding box center [784, 356] width 980 height 1073
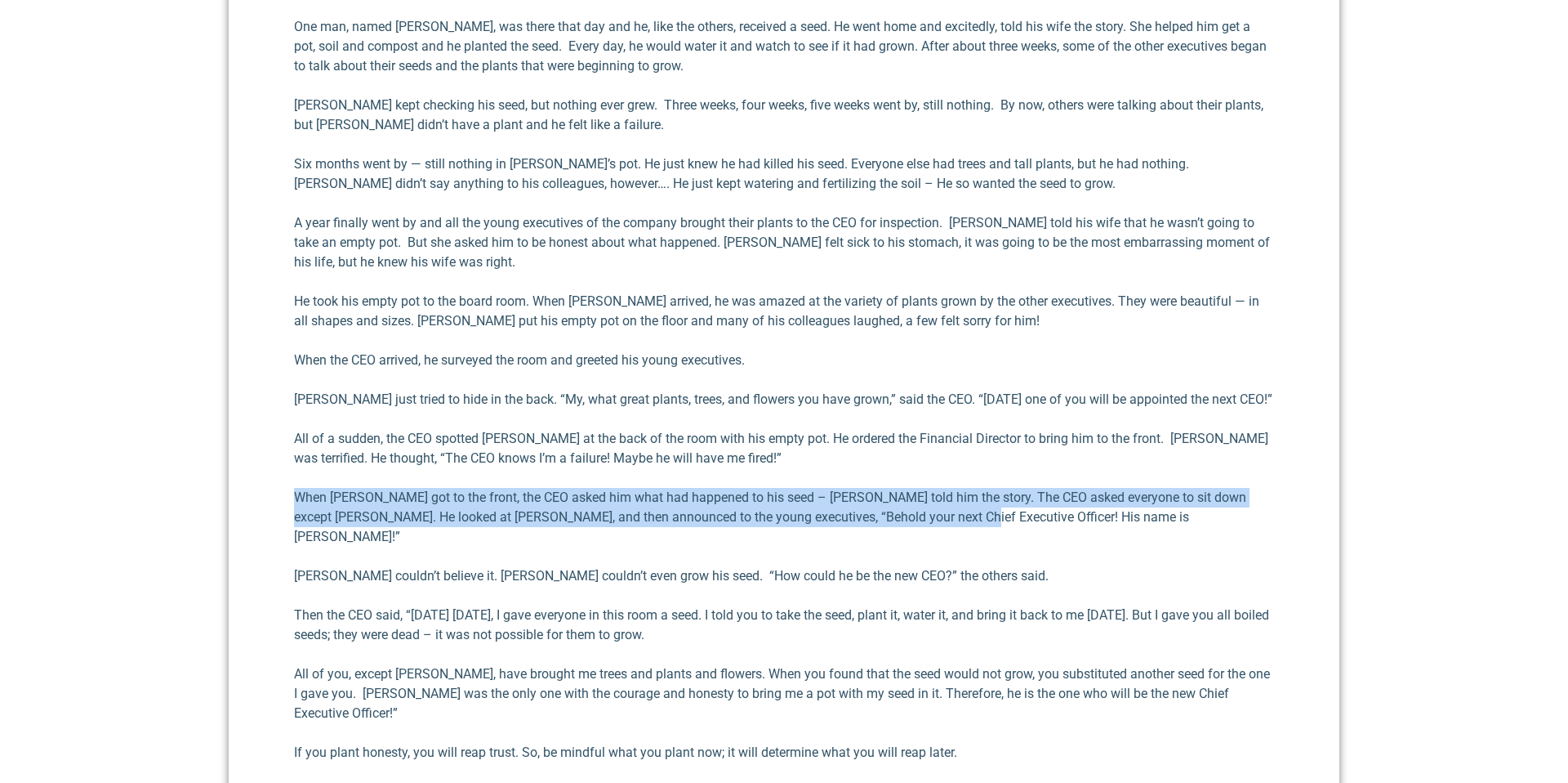
scroll to position [1065, 0]
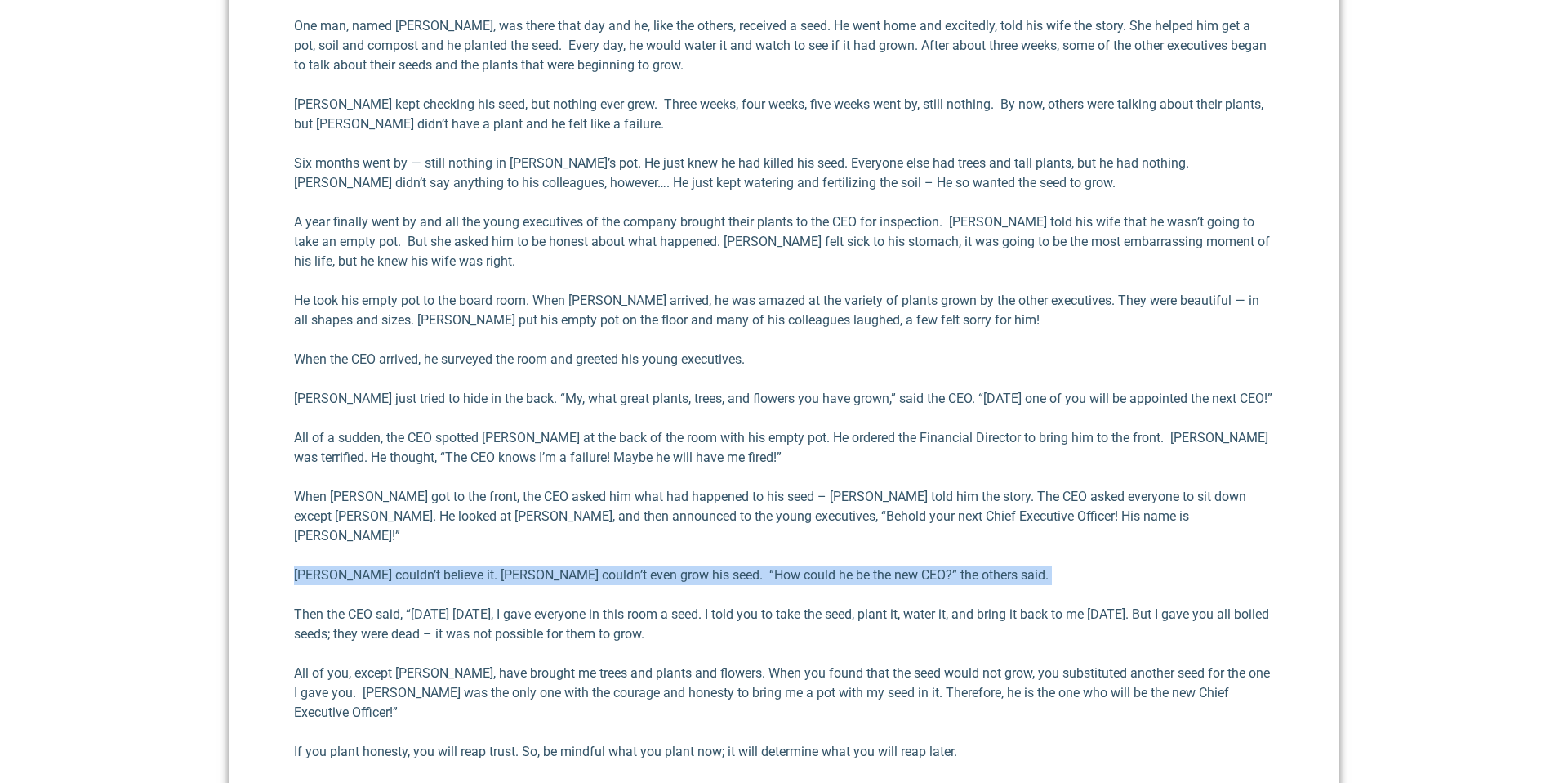
drag, startPoint x: 766, startPoint y: 575, endPoint x: 721, endPoint y: 533, distance: 61.6
click at [721, 533] on div "When my children were growing up, my wife [PERSON_NAME] and I emphasized the im…" at bounding box center [784, 278] width 980 height 1073
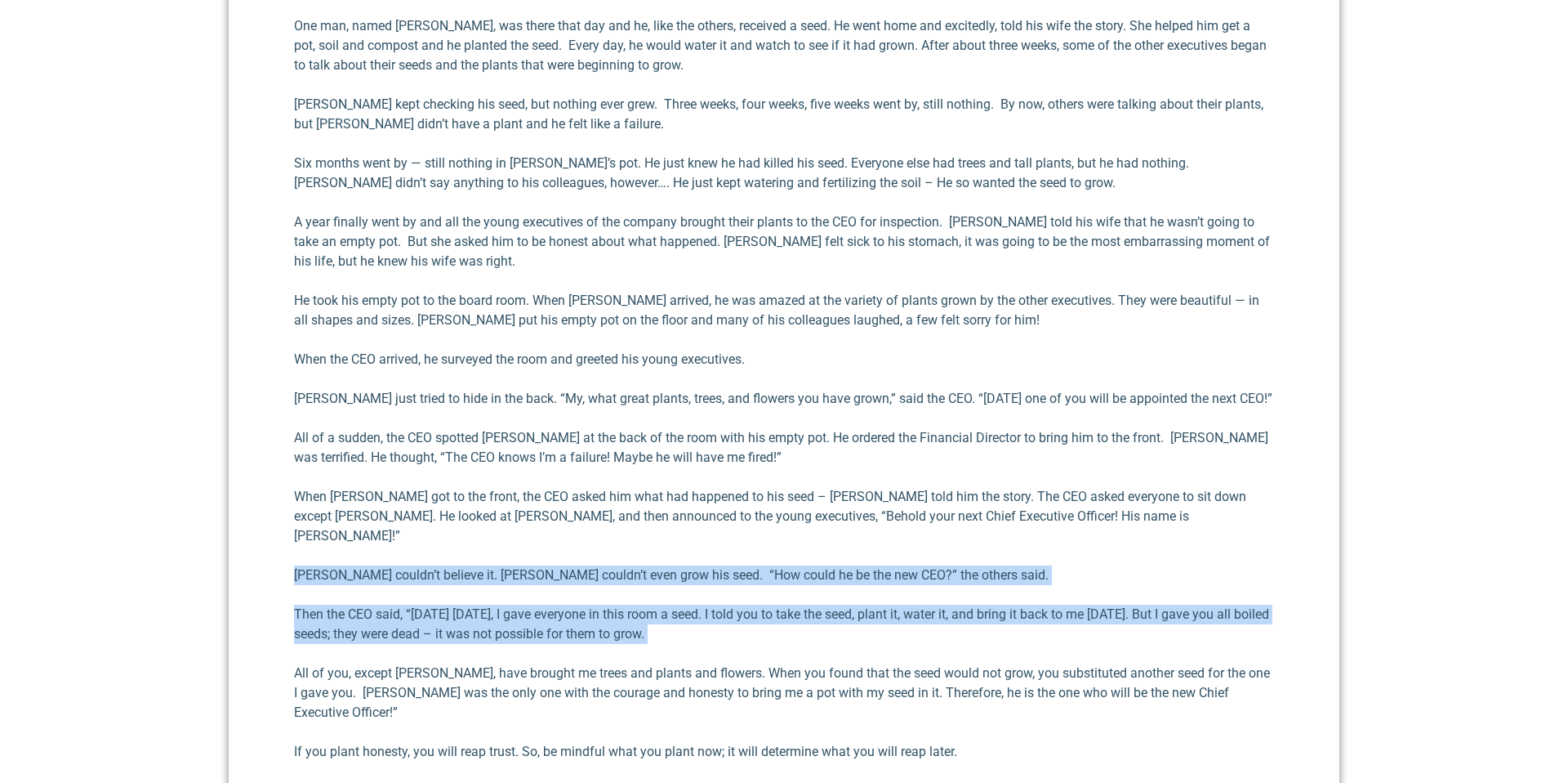
drag, startPoint x: 721, startPoint y: 533, endPoint x: 804, endPoint y: 606, distance: 110.5
click at [804, 606] on div "When my children were growing up, my wife [PERSON_NAME] and I emphasized the im…" at bounding box center [784, 278] width 980 height 1073
click at [804, 606] on p "Then the CEO said, “[DATE] [DATE], I gave everyone in this room a seed. I told …" at bounding box center [784, 624] width 980 height 39
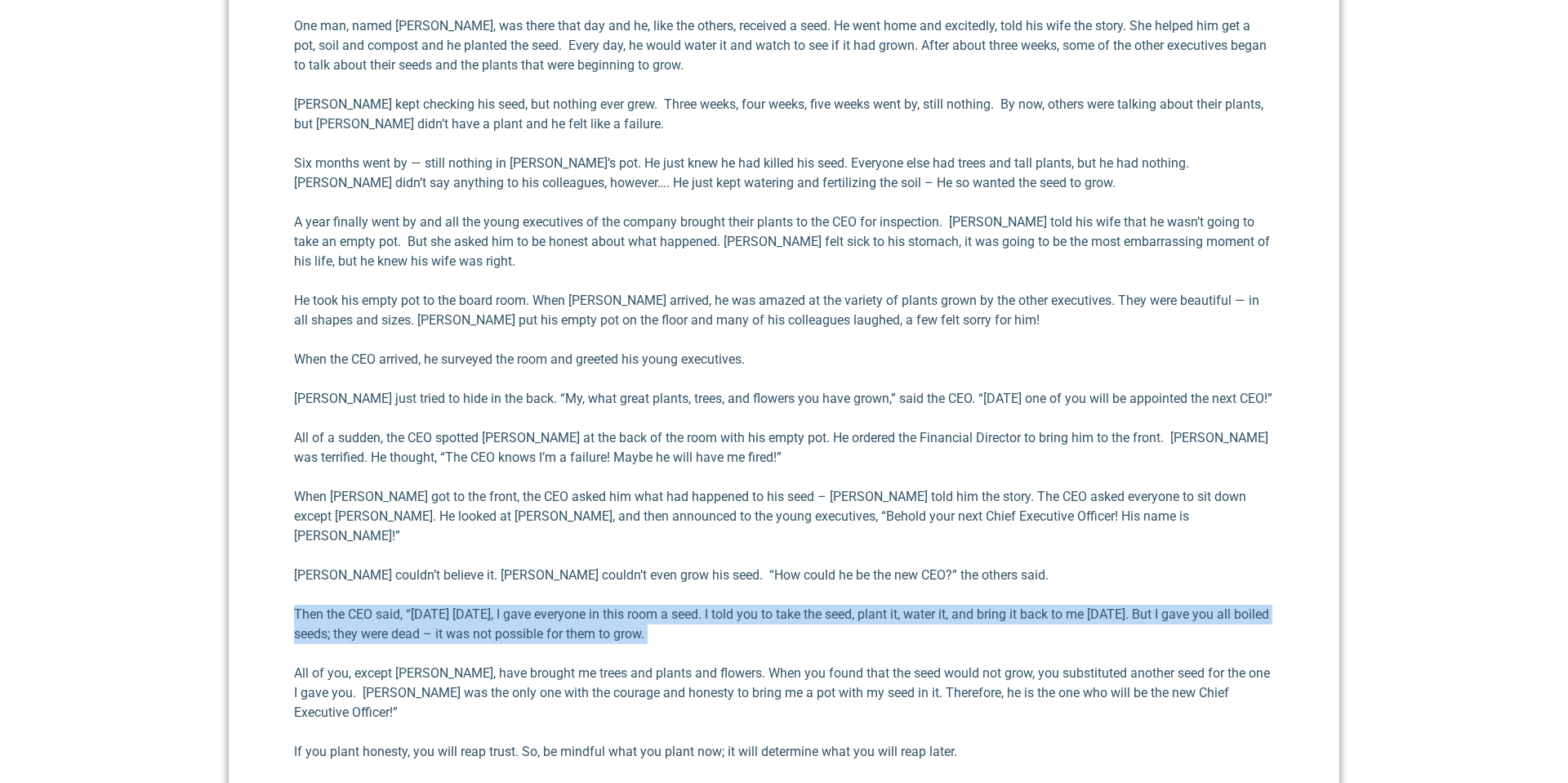
drag, startPoint x: 804, startPoint y: 606, endPoint x: 788, endPoint y: 584, distance: 27.2
click at [788, 584] on div "When my children were growing up, my wife [PERSON_NAME] and I emphasized the im…" at bounding box center [784, 278] width 980 height 1073
drag, startPoint x: 788, startPoint y: 584, endPoint x: 821, endPoint y: 613, distance: 43.9
click at [821, 613] on div "When my children were growing up, my wife [PERSON_NAME] and I emphasized the im…" at bounding box center [784, 278] width 980 height 1073
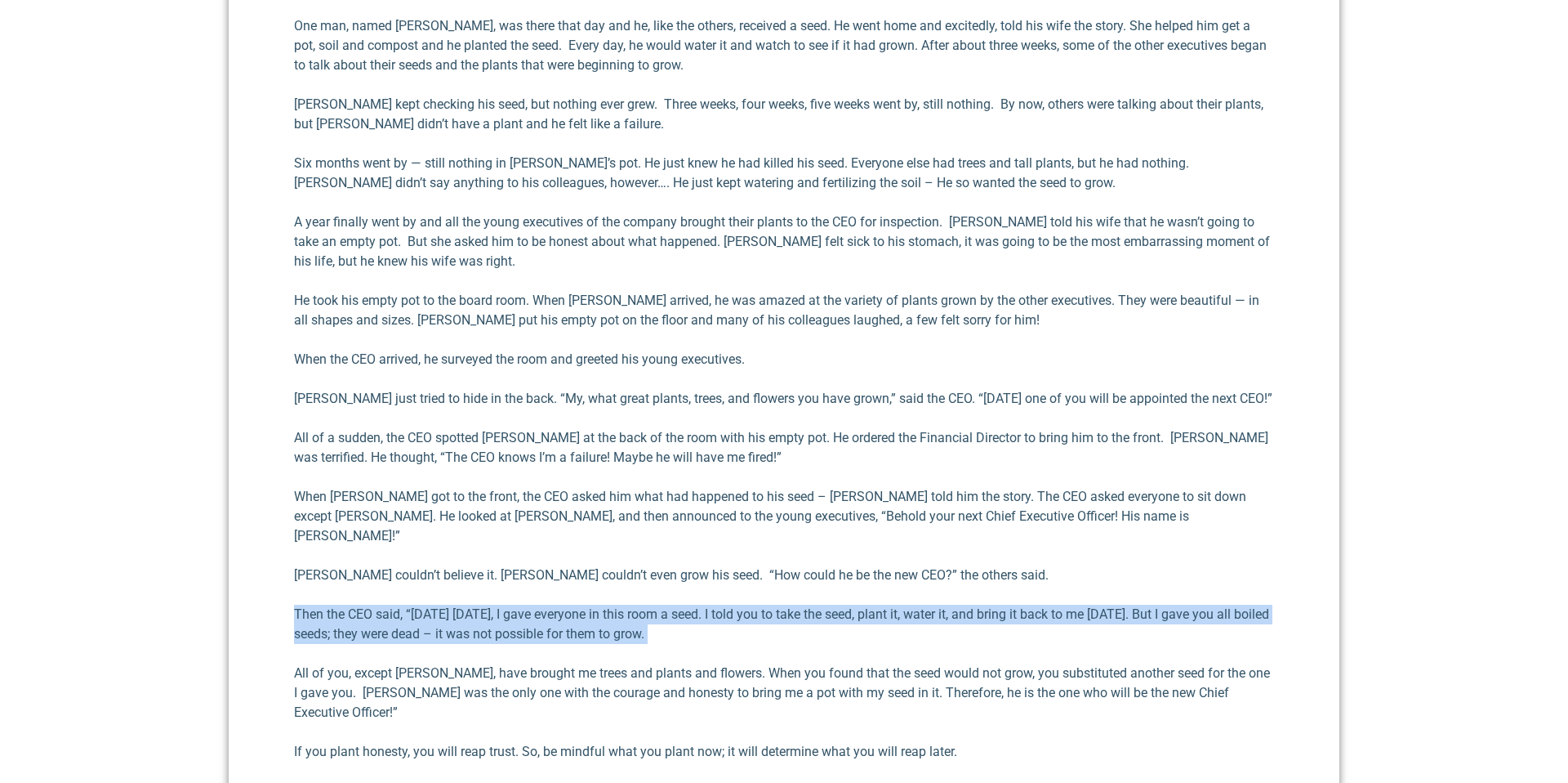
click at [821, 614] on p "Then the CEO said, “[DATE] [DATE], I gave everyone in this room a seed. I told …" at bounding box center [784, 624] width 980 height 39
drag, startPoint x: 821, startPoint y: 614, endPoint x: 782, endPoint y: 583, distance: 49.8
click at [782, 583] on div "When my children were growing up, my wife [PERSON_NAME] and I emphasized the im…" at bounding box center [784, 278] width 980 height 1073
click at [782, 582] on div "When my children were growing up, my wife [PERSON_NAME] and I emphasized the im…" at bounding box center [784, 278] width 980 height 1073
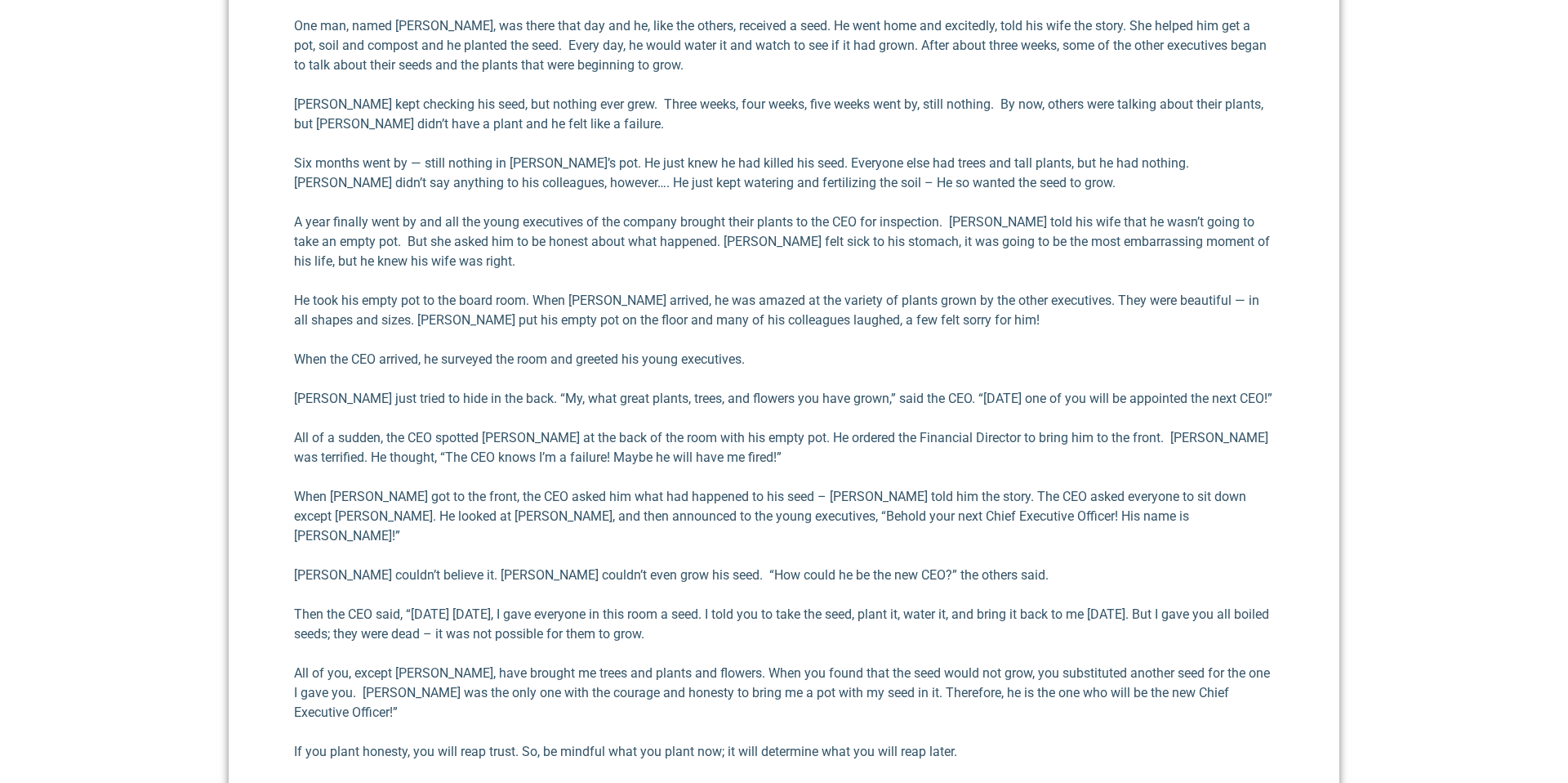
click at [796, 607] on p "Then the CEO said, “[DATE] [DATE], I gave everyone in this room a seed. I told …" at bounding box center [784, 624] width 980 height 39
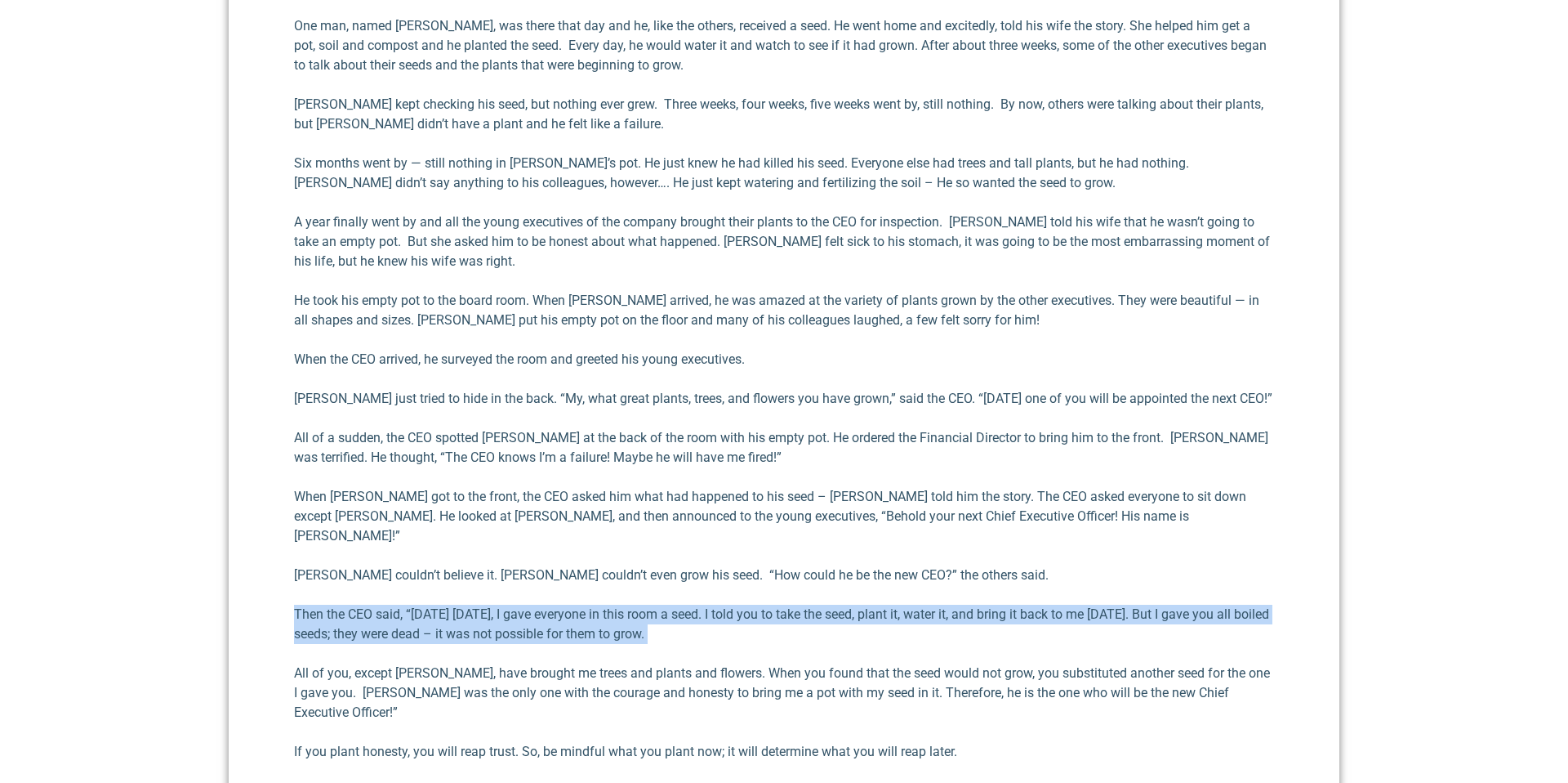
click at [796, 607] on p "Then the CEO said, “[DATE] [DATE], I gave everyone in this room a seed. I told …" at bounding box center [784, 624] width 980 height 39
click at [810, 621] on p "Then the CEO said, “[DATE] [DATE], I gave everyone in this room a seed. I told …" at bounding box center [784, 624] width 980 height 39
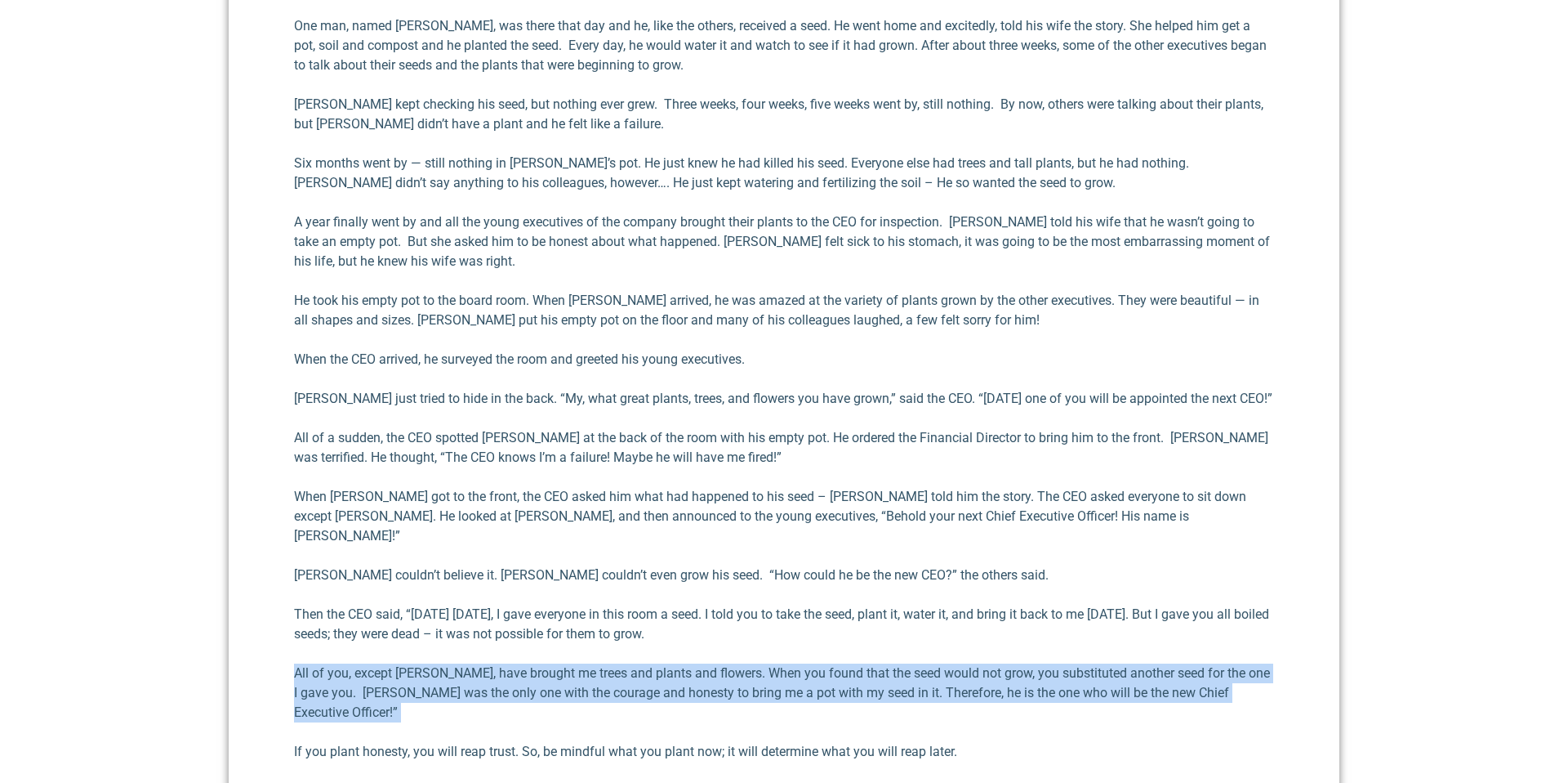
drag, startPoint x: 827, startPoint y: 638, endPoint x: 1003, endPoint y: 690, distance: 183.5
click at [1003, 690] on div "When my children were growing up, my wife [PERSON_NAME] and I emphasized the im…" at bounding box center [784, 278] width 980 height 1073
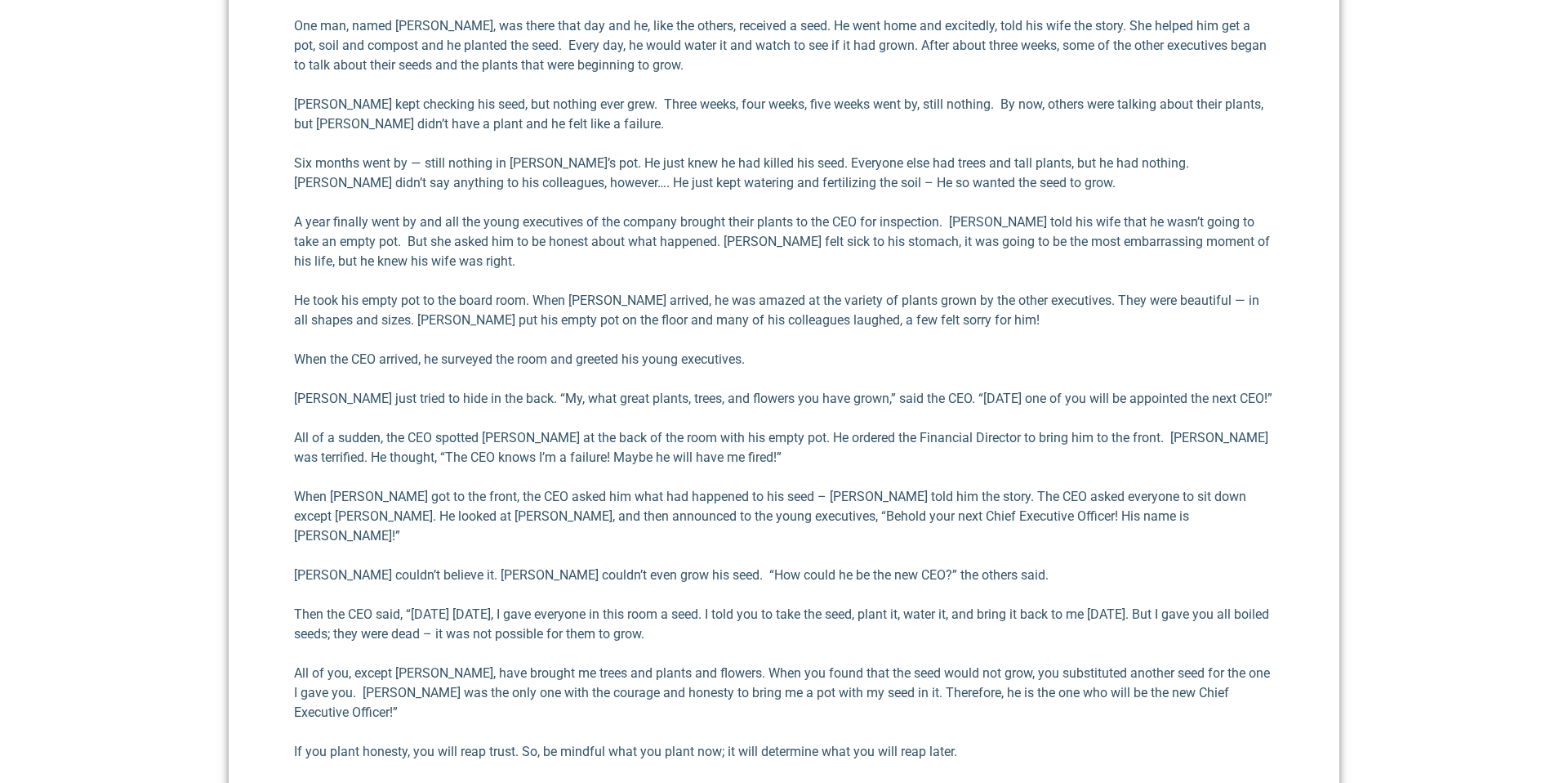
click at [1003, 690] on div "When my children were growing up, my wife [PERSON_NAME] and I emphasized the im…" at bounding box center [784, 278] width 980 height 1073
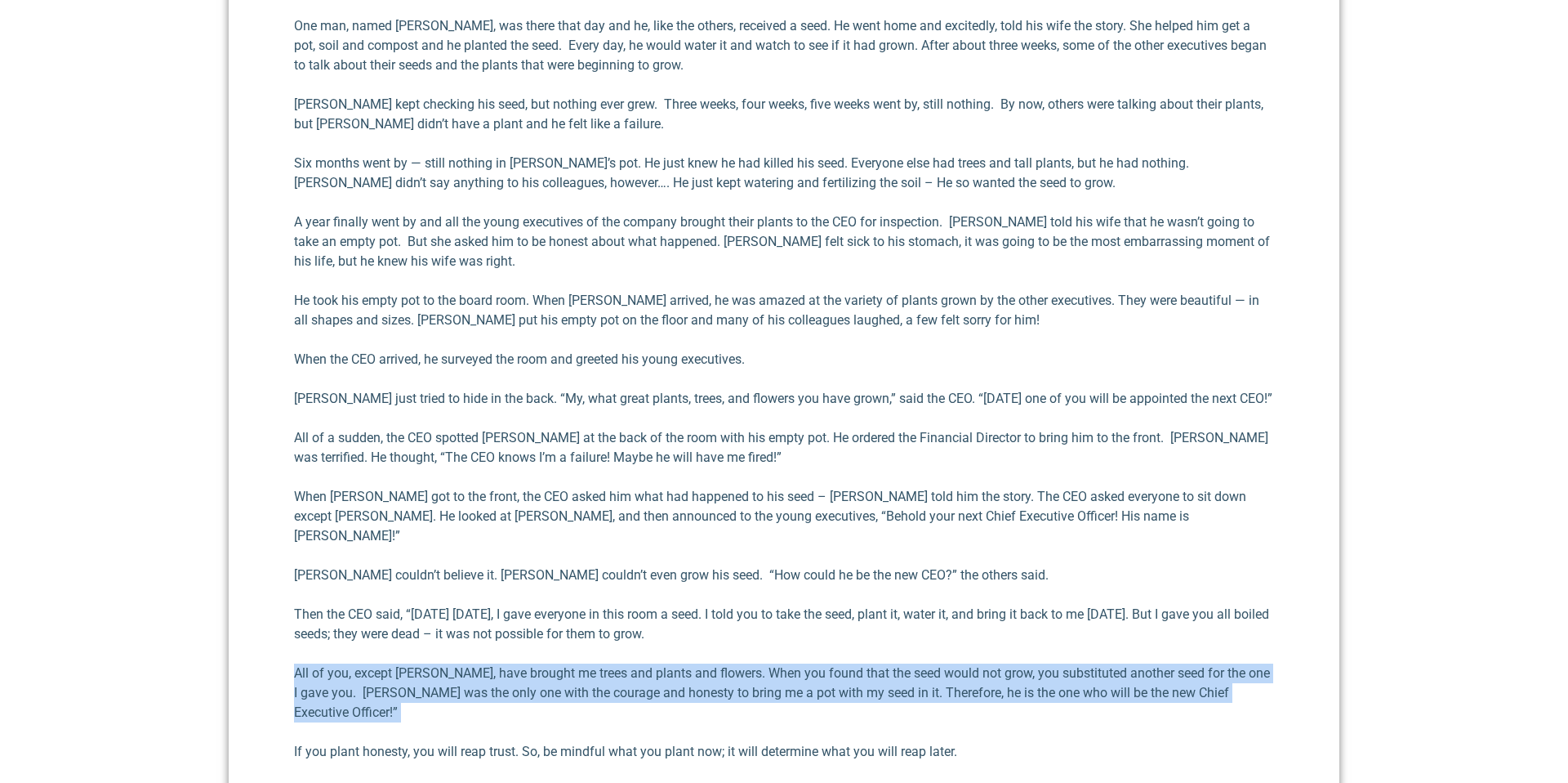
drag, startPoint x: 1001, startPoint y: 690, endPoint x: 887, endPoint y: 633, distance: 127.5
click at [887, 633] on div "When my children were growing up, my wife [PERSON_NAME] and I emphasized the im…" at bounding box center [784, 278] width 980 height 1073
drag, startPoint x: 887, startPoint y: 633, endPoint x: 1144, endPoint y: 689, distance: 263.0
click at [1144, 689] on div "When my children were growing up, my wife [PERSON_NAME] and I emphasized the im…" at bounding box center [784, 278] width 980 height 1073
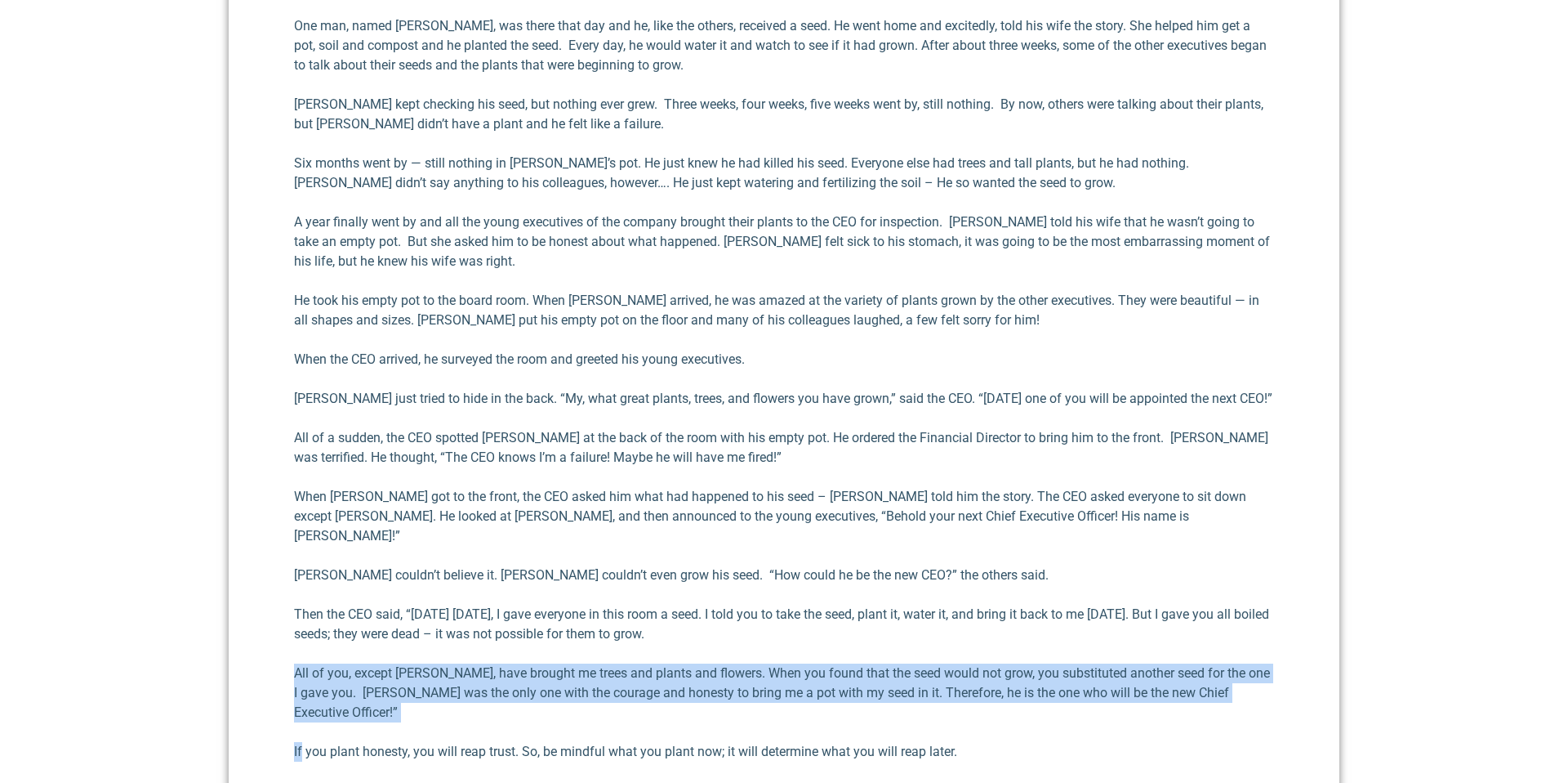
click at [1144, 689] on div "When my children were growing up, my wife [PERSON_NAME] and I emphasized the im…" at bounding box center [784, 278] width 980 height 1073
drag, startPoint x: 1141, startPoint y: 689, endPoint x: 937, endPoint y: 631, distance: 212.1
click at [937, 631] on div "When my children were growing up, my wife [PERSON_NAME] and I emphasized the im…" at bounding box center [784, 278] width 980 height 1073
click at [936, 631] on div "When my children were growing up, my wife [PERSON_NAME] and I emphasized the im…" at bounding box center [784, 278] width 980 height 1073
drag, startPoint x: 936, startPoint y: 631, endPoint x: 1100, endPoint y: 684, distance: 172.4
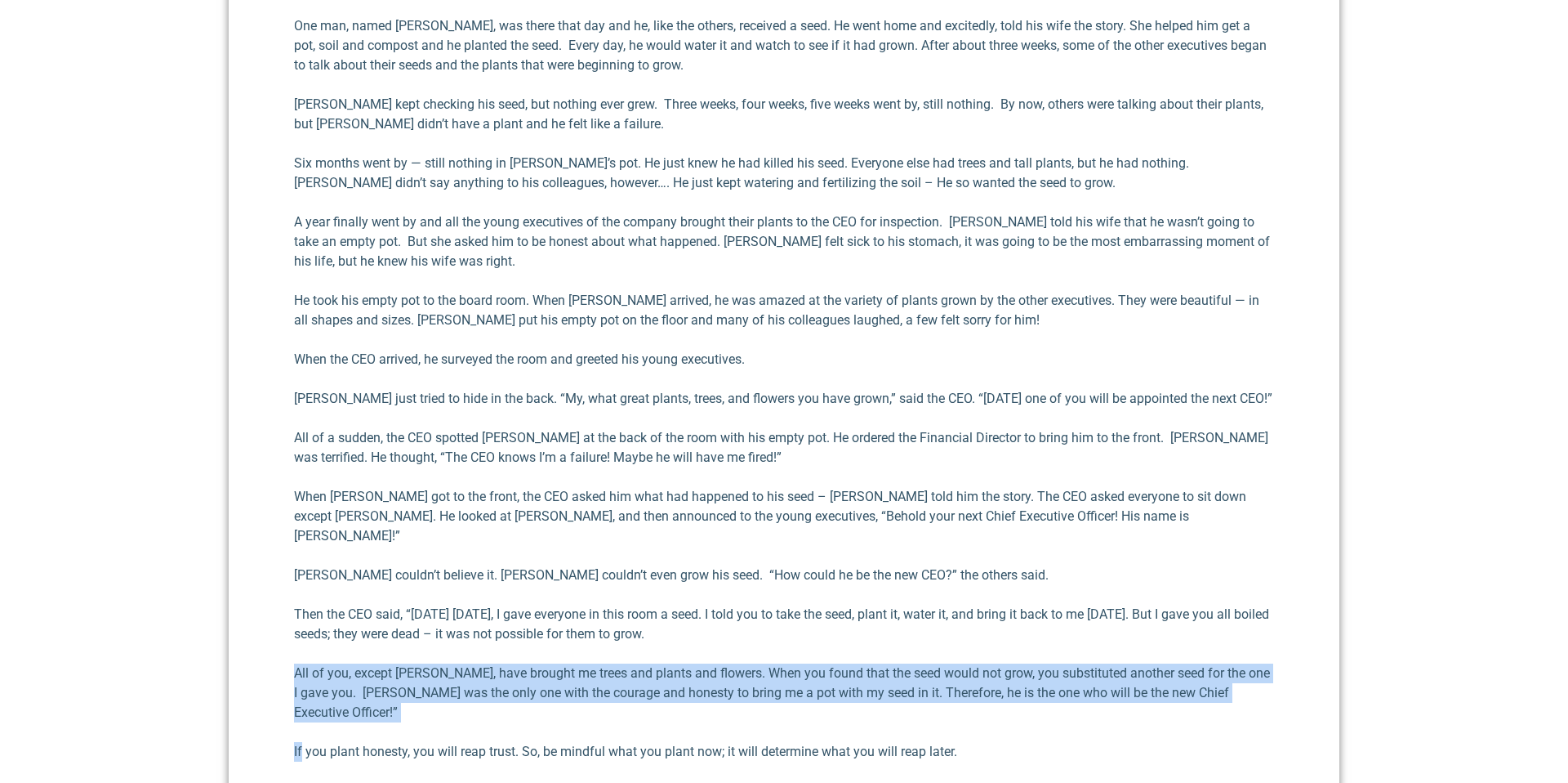
click at [1100, 684] on div "When my children were growing up, my wife [PERSON_NAME] and I emphasized the im…" at bounding box center [784, 278] width 980 height 1073
click at [1099, 684] on div "When my children were growing up, my wife [PERSON_NAME] and I emphasized the im…" at bounding box center [784, 278] width 980 height 1073
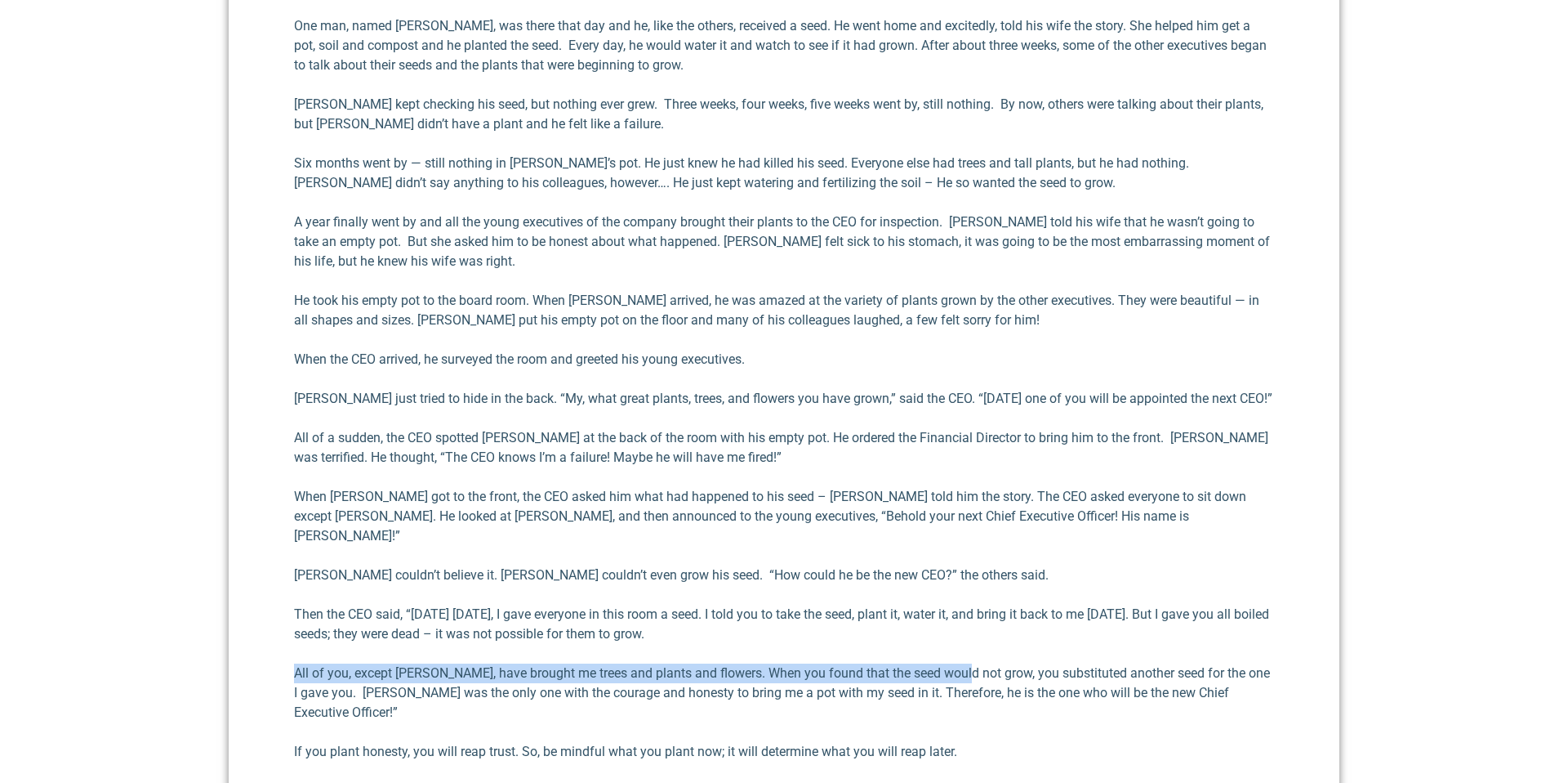
drag, startPoint x: 1099, startPoint y: 684, endPoint x: 954, endPoint y: 645, distance: 150.2
click at [954, 645] on div "When my children were growing up, my wife [PERSON_NAME] and I emphasized the im…" at bounding box center [784, 278] width 980 height 1073
click at [954, 664] on p "All of you, except [PERSON_NAME], have brought me trees and plants and flowers.…" at bounding box center [784, 693] width 980 height 59
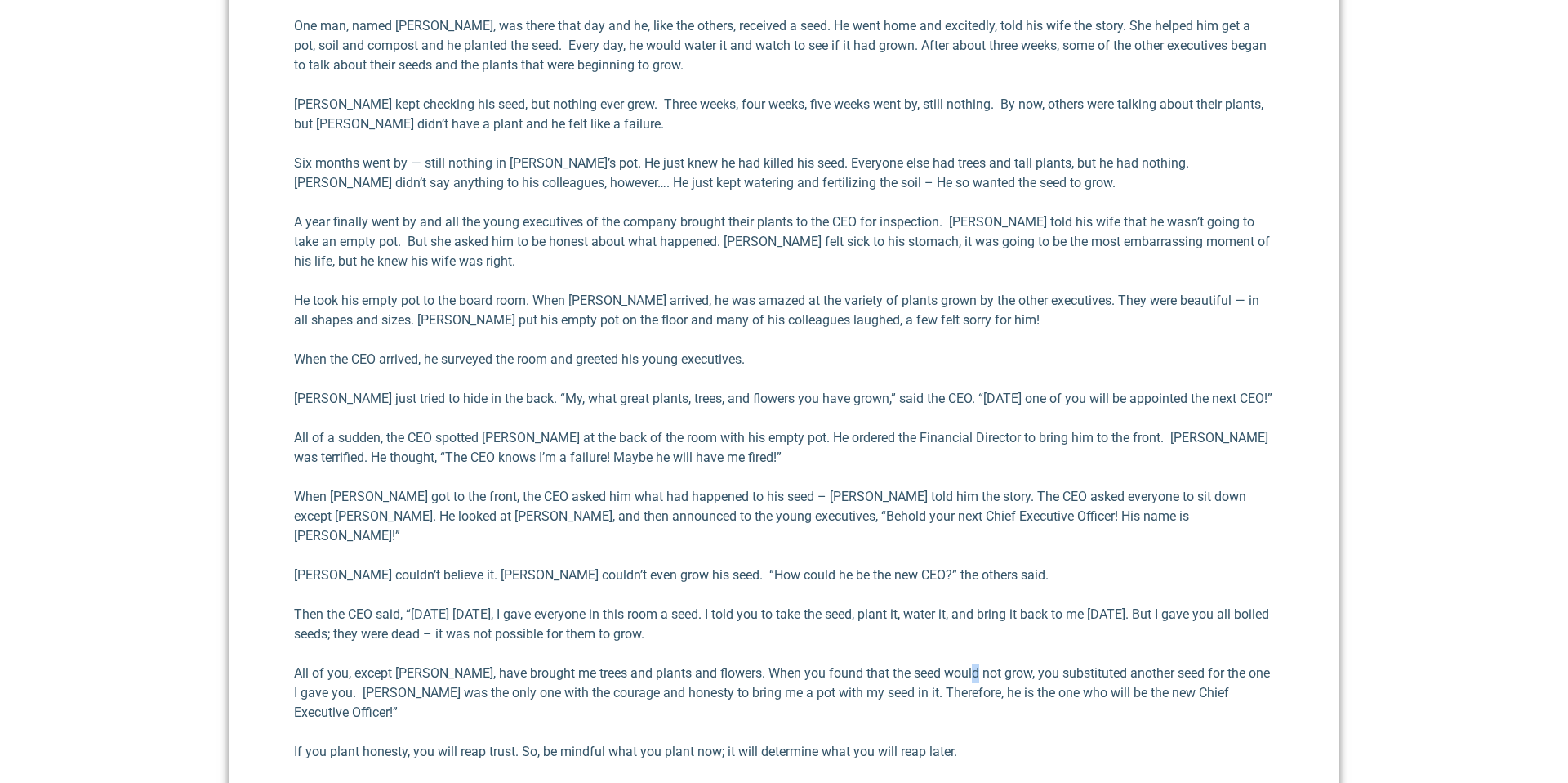
click at [954, 664] on p "All of you, except [PERSON_NAME], have brought me trees and plants and flowers.…" at bounding box center [784, 693] width 980 height 59
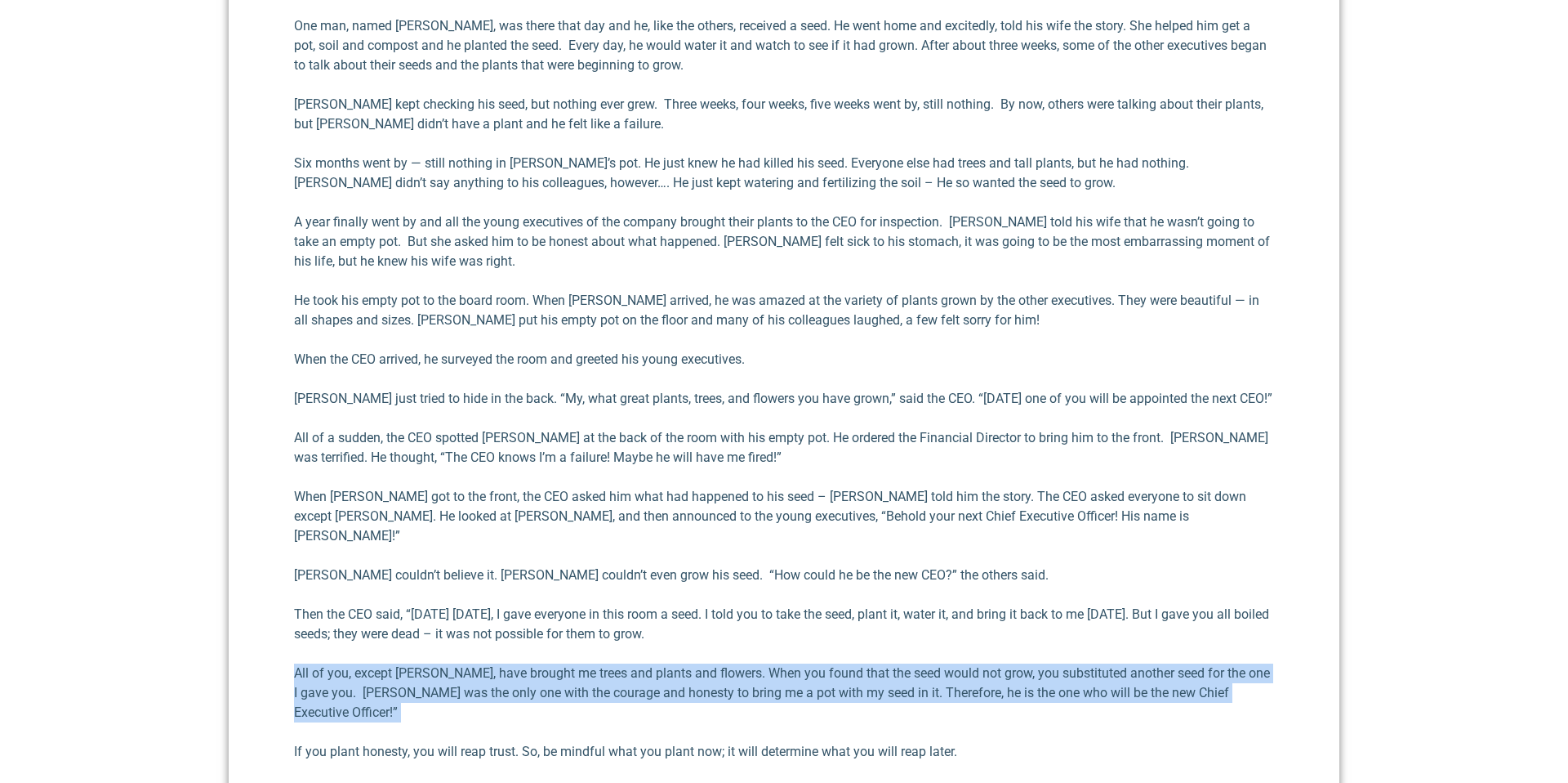
click at [954, 664] on p "All of you, except [PERSON_NAME], have brought me trees and plants and flowers.…" at bounding box center [784, 693] width 980 height 59
click at [953, 664] on p "All of you, except [PERSON_NAME], have brought me trees and plants and flowers.…" at bounding box center [784, 693] width 980 height 59
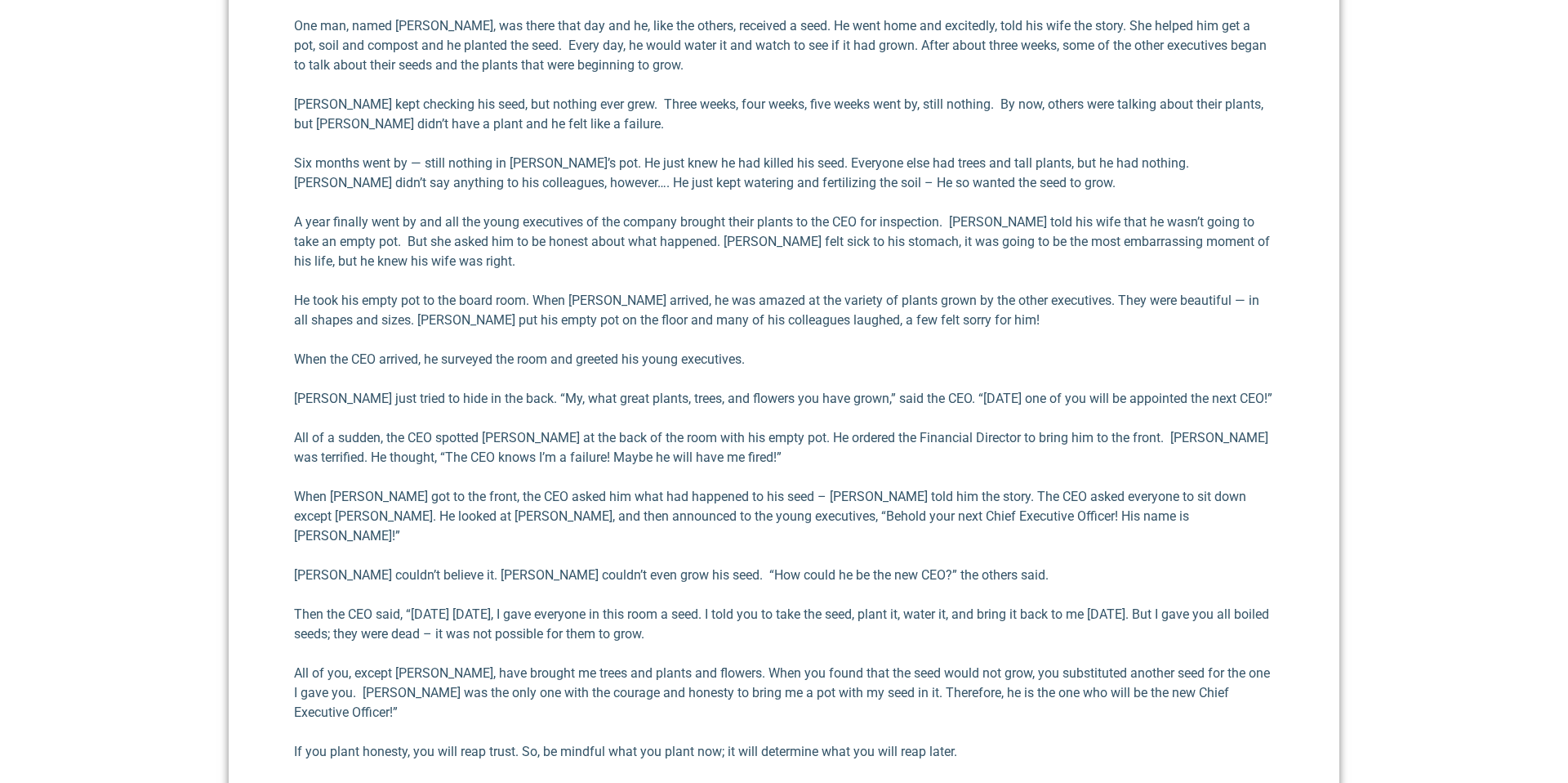
click at [953, 664] on p "All of you, except [PERSON_NAME], have brought me trees and plants and flowers.…" at bounding box center [784, 693] width 980 height 59
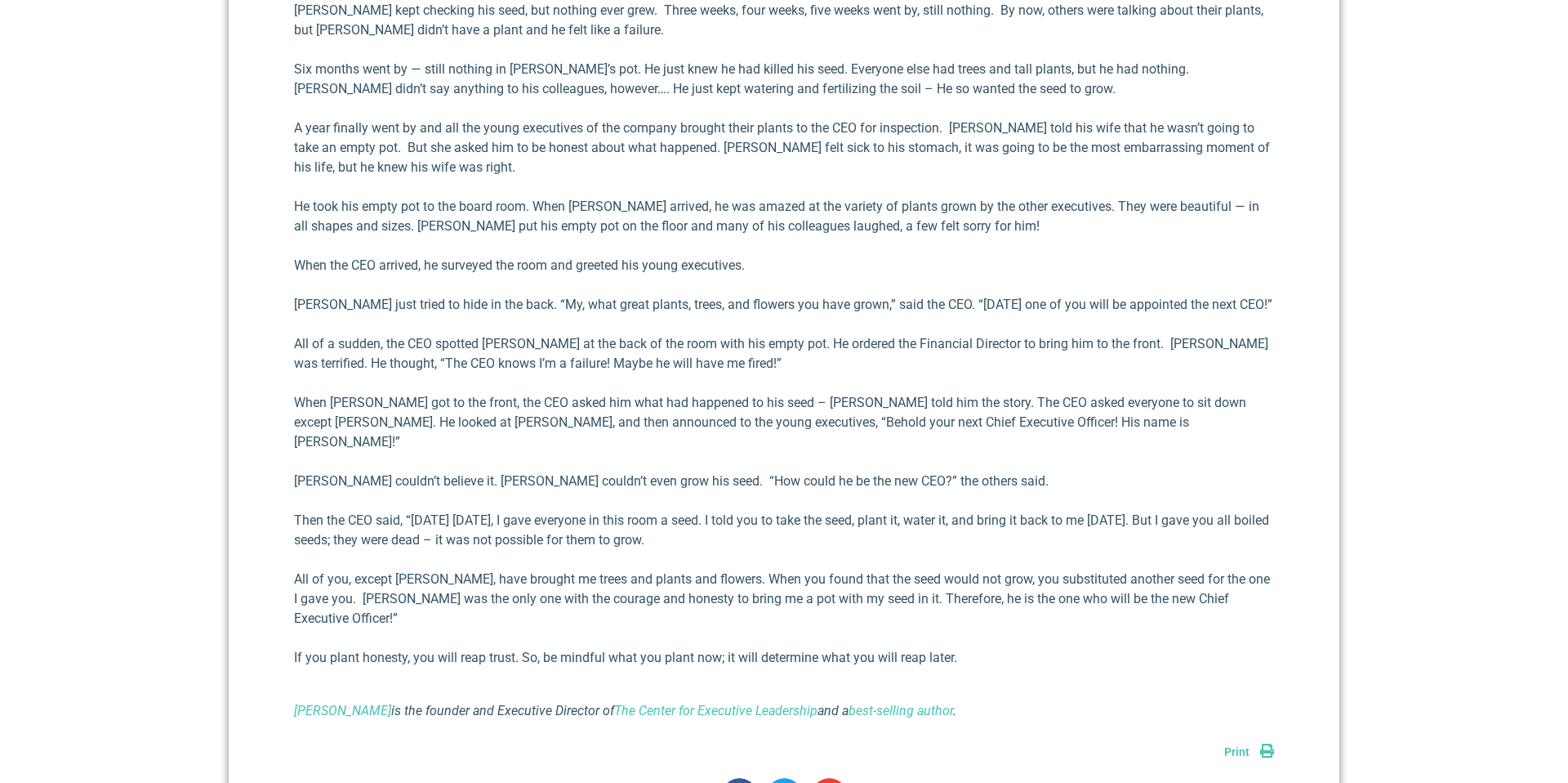
scroll to position [1163, 0]
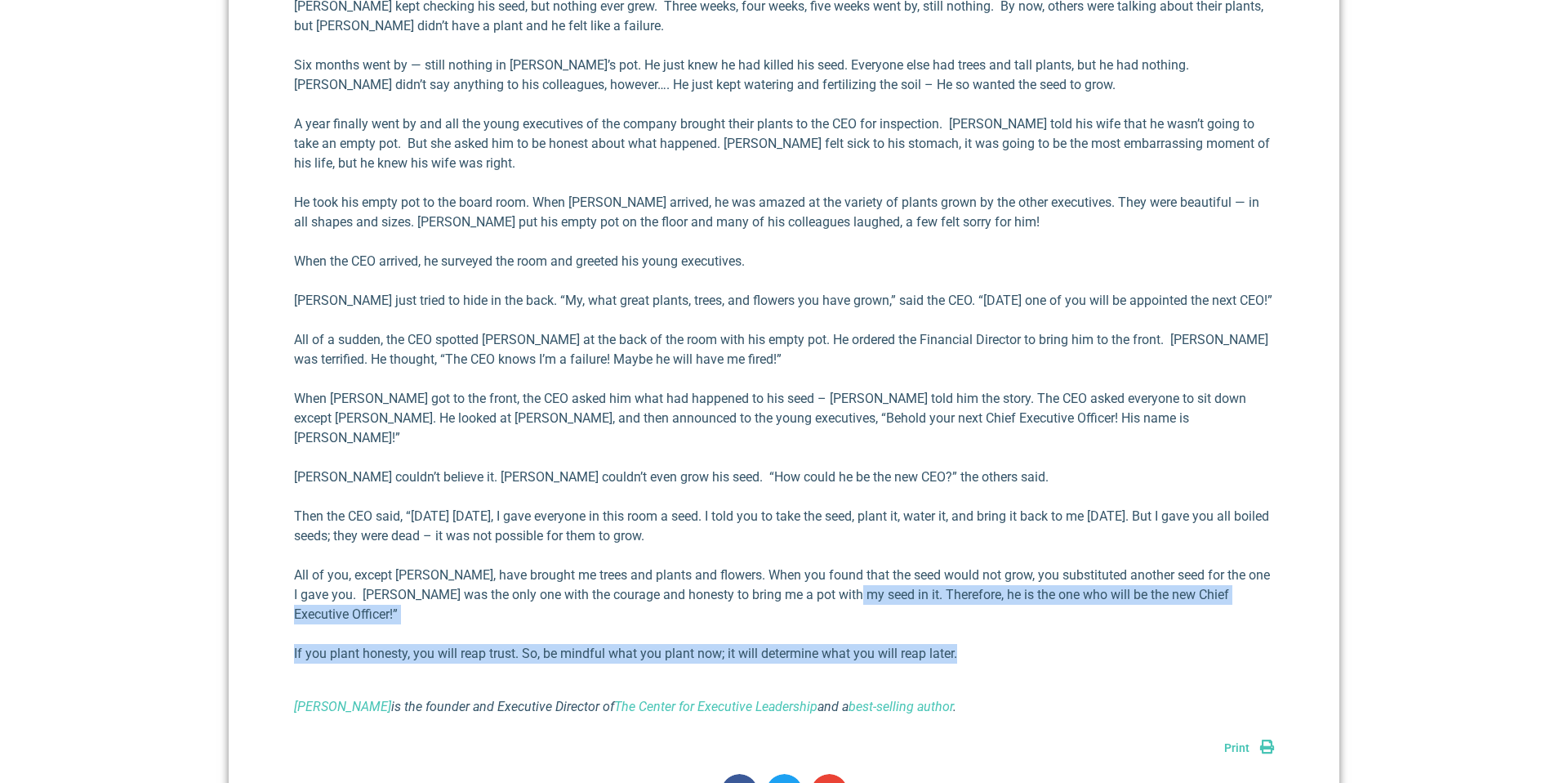
drag, startPoint x: 868, startPoint y: 639, endPoint x: 833, endPoint y: 577, distance: 71.2
click at [833, 577] on div "When my children were growing up, my wife [PERSON_NAME] and I emphasized the im…" at bounding box center [784, 180] width 980 height 1073
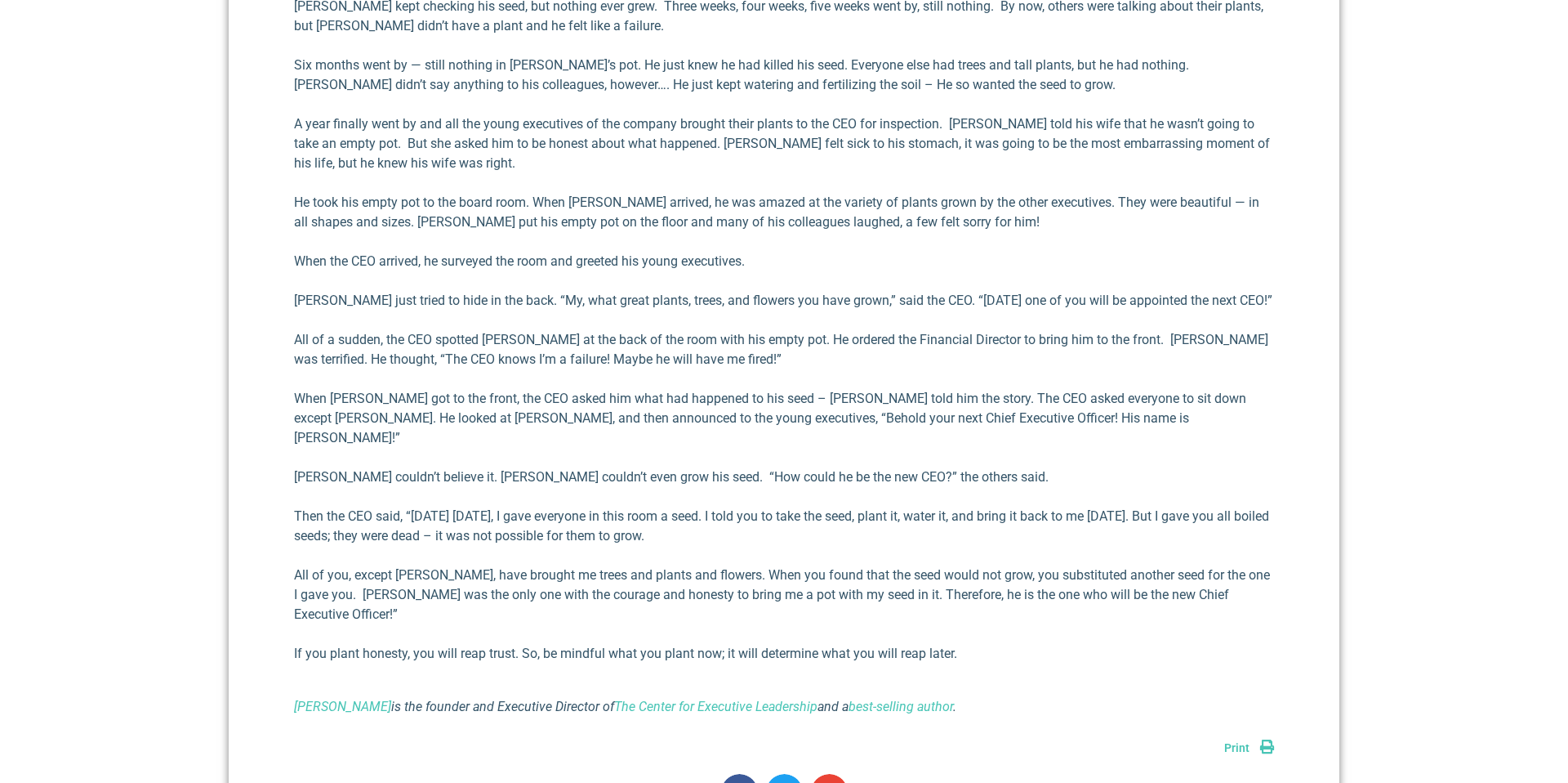
click at [833, 577] on p "All of you, except [PERSON_NAME], have brought me trees and plants and flowers.…" at bounding box center [784, 595] width 980 height 59
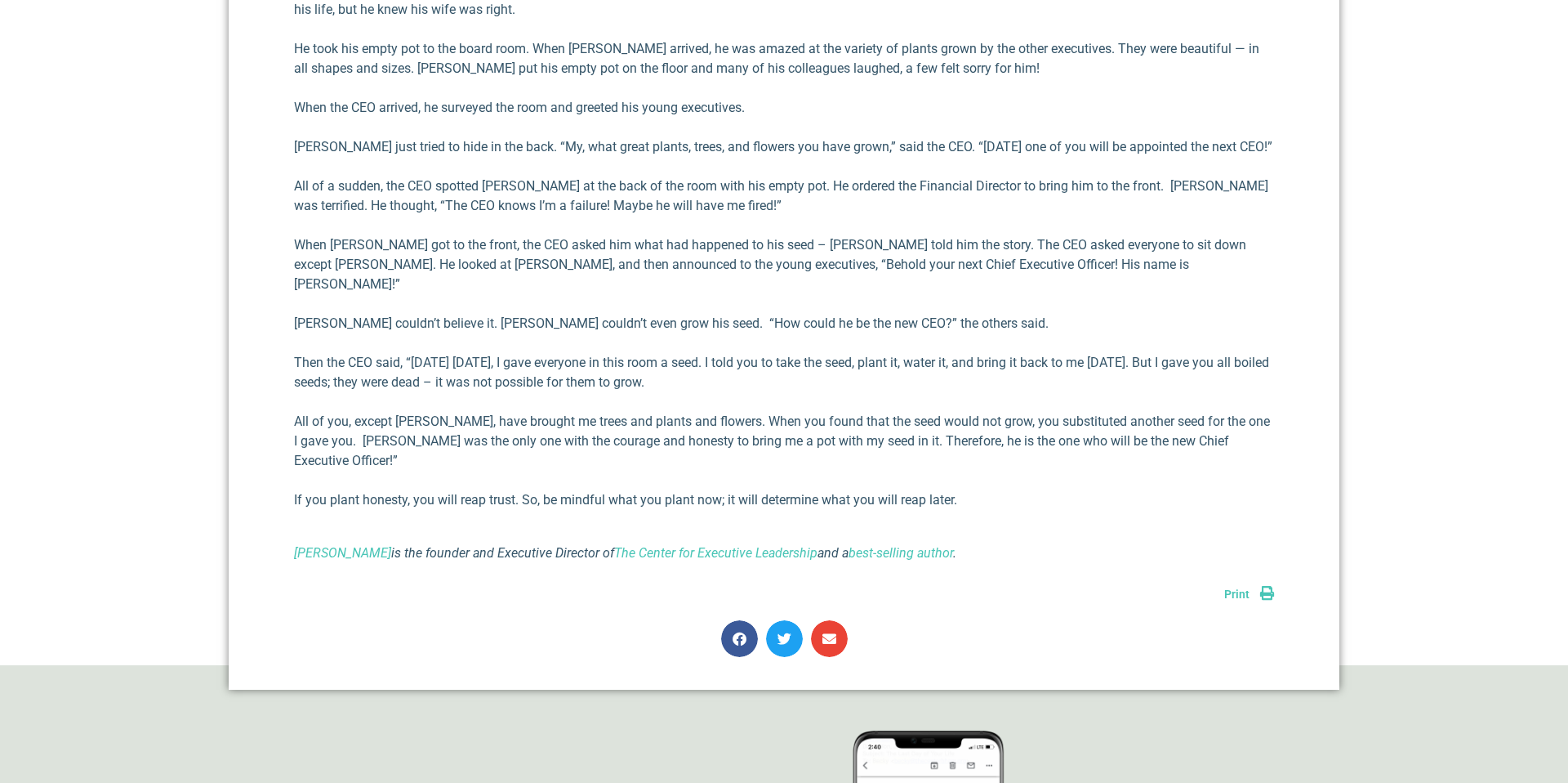
scroll to position [1318, 0]
